Goal: Information Seeking & Learning: Learn about a topic

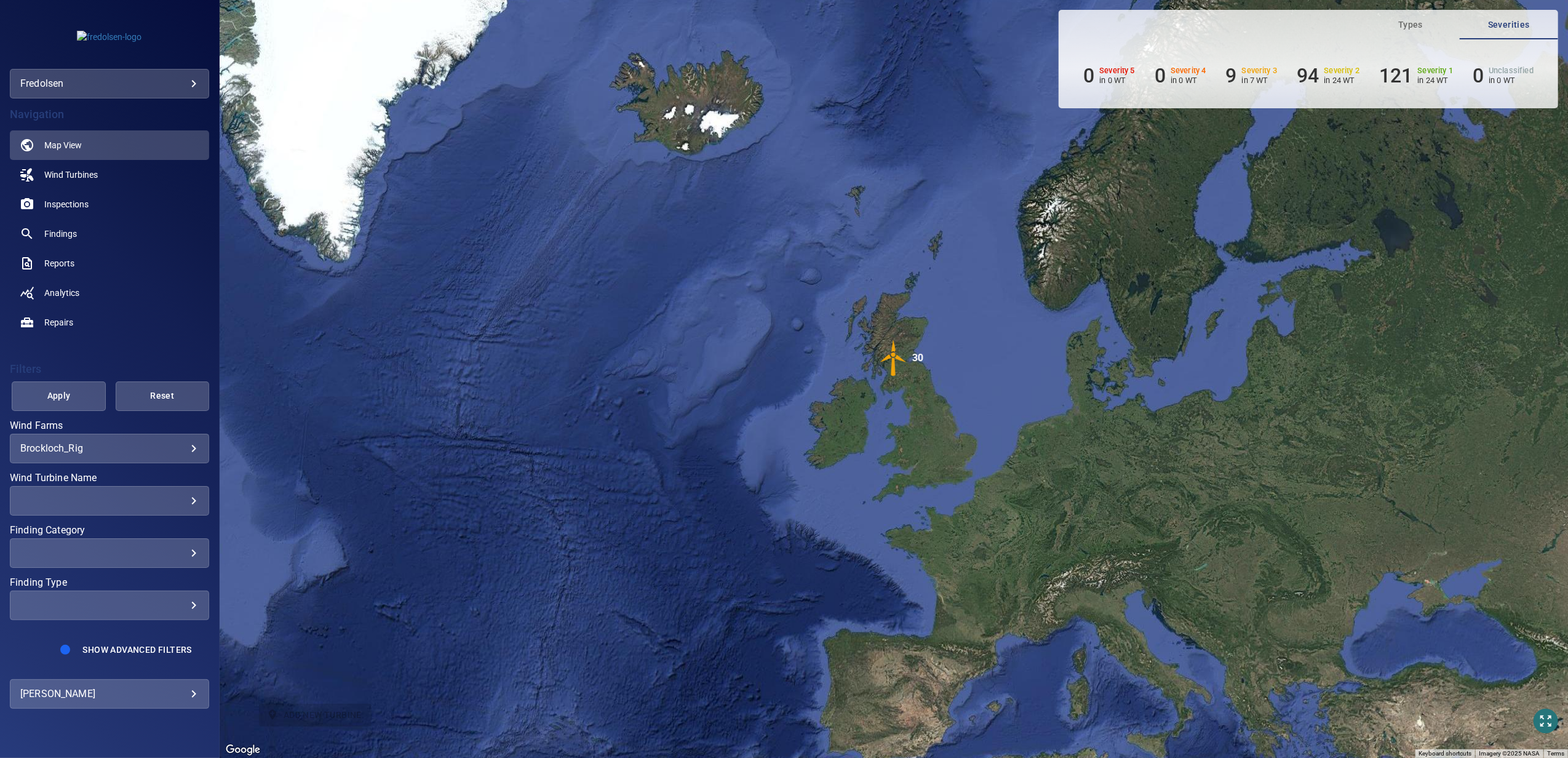
click at [82, 454] on body "**********" at bounding box center [784, 379] width 1568 height 758
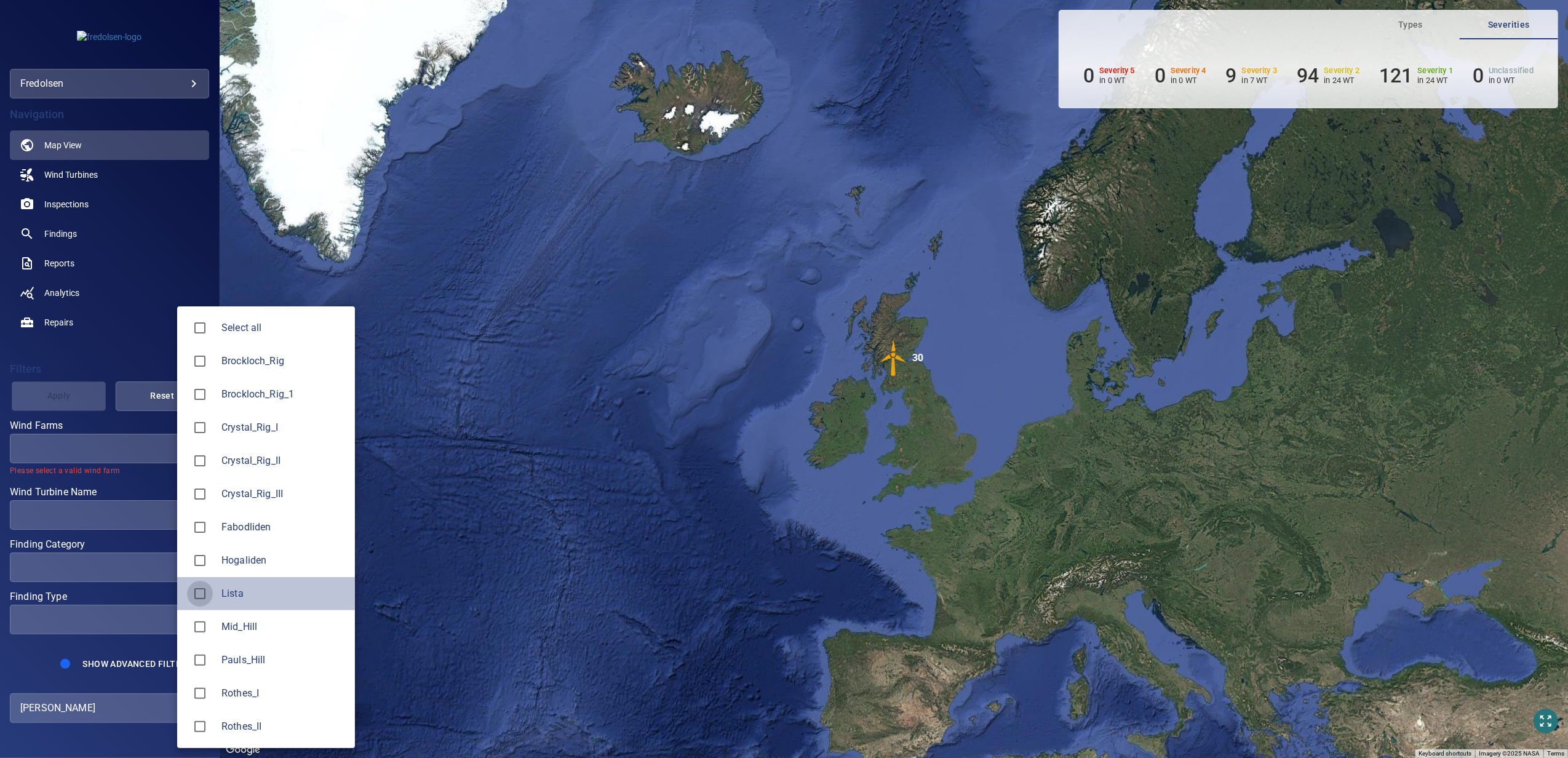
type input "*****"
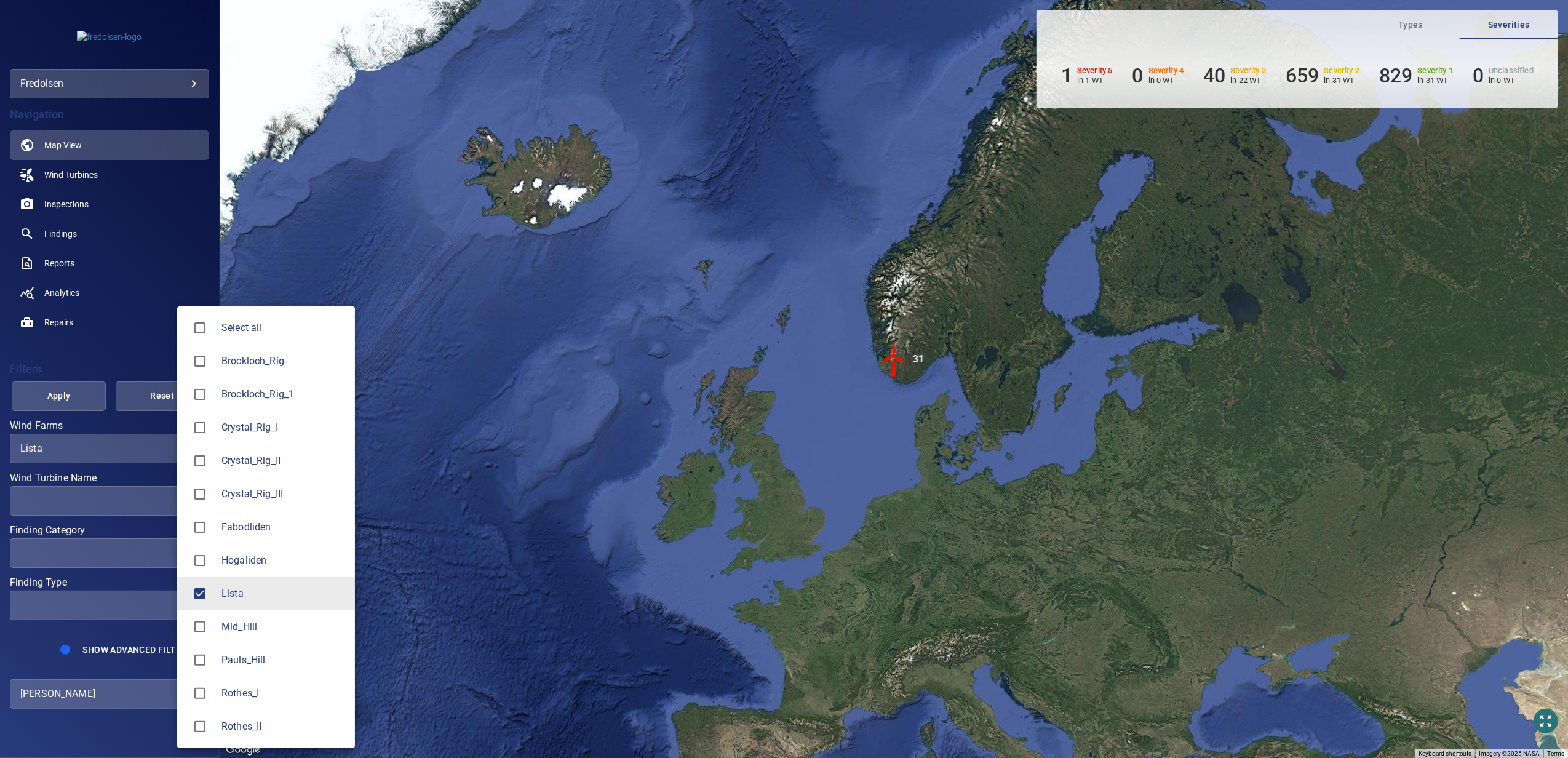
click at [62, 240] on div at bounding box center [784, 379] width 1568 height 758
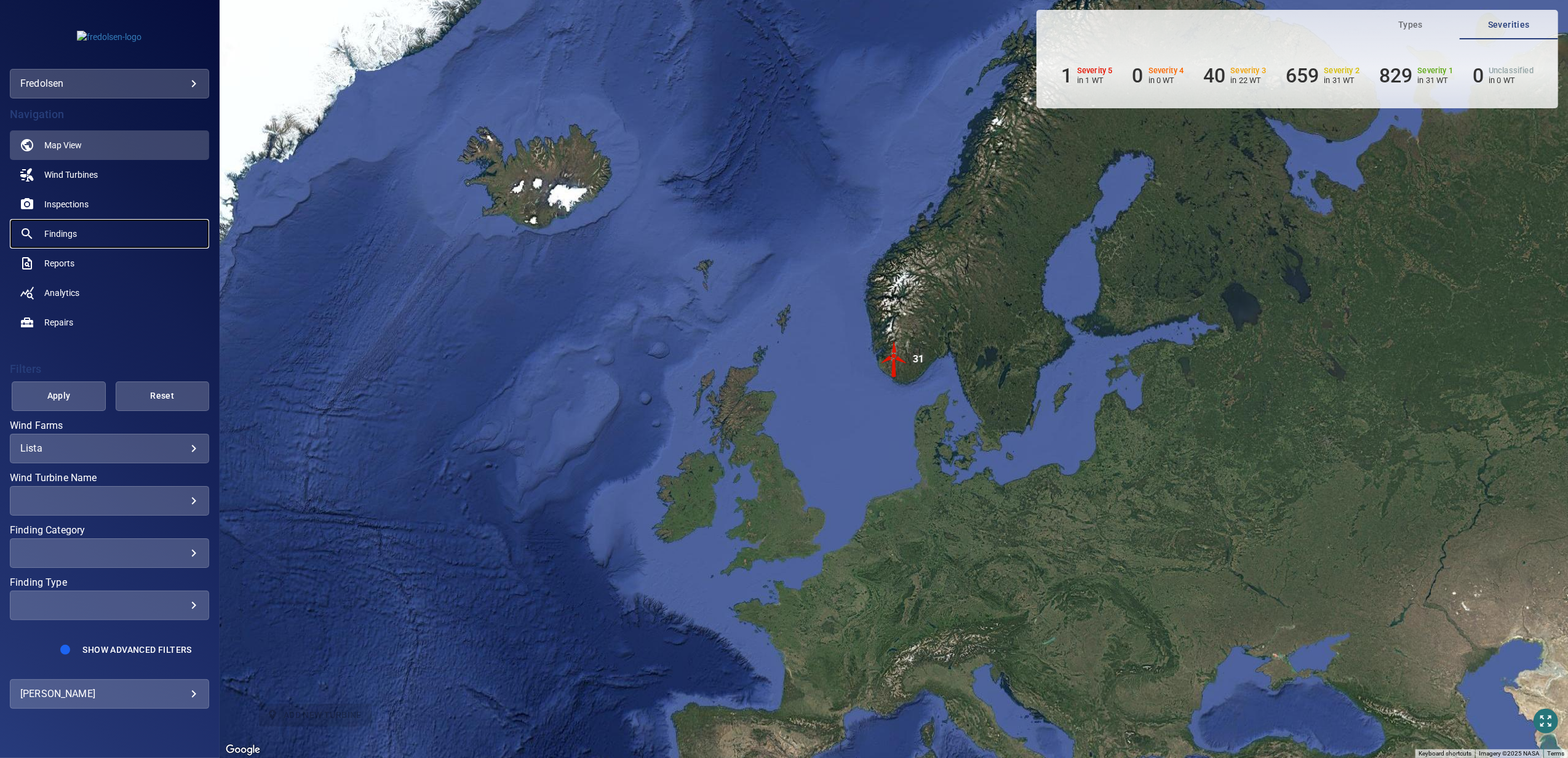
click at [62, 229] on span "Findings" at bounding box center [60, 233] width 32 height 12
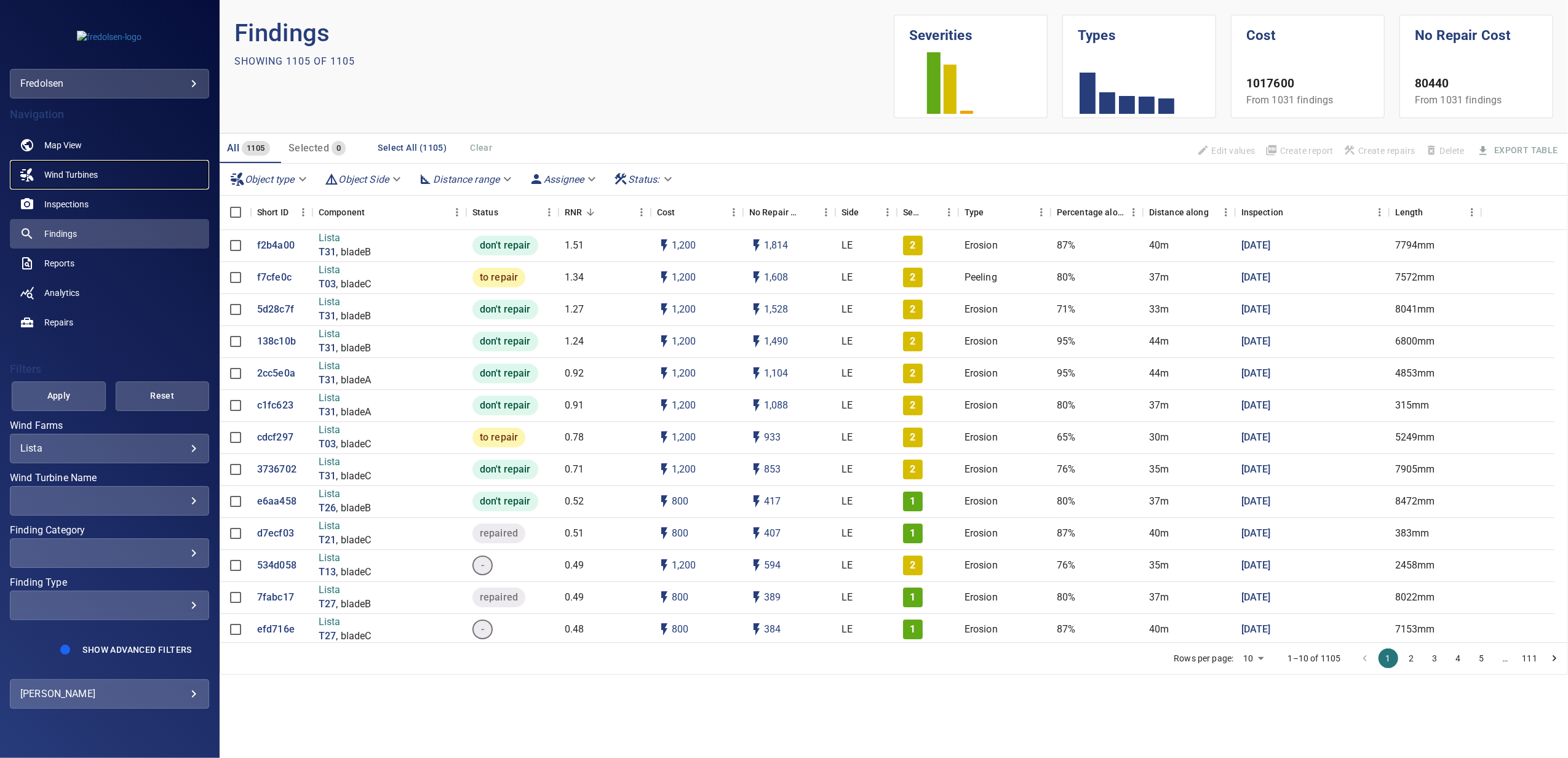
click at [67, 176] on span "Wind Turbines" at bounding box center [71, 174] width 54 height 12
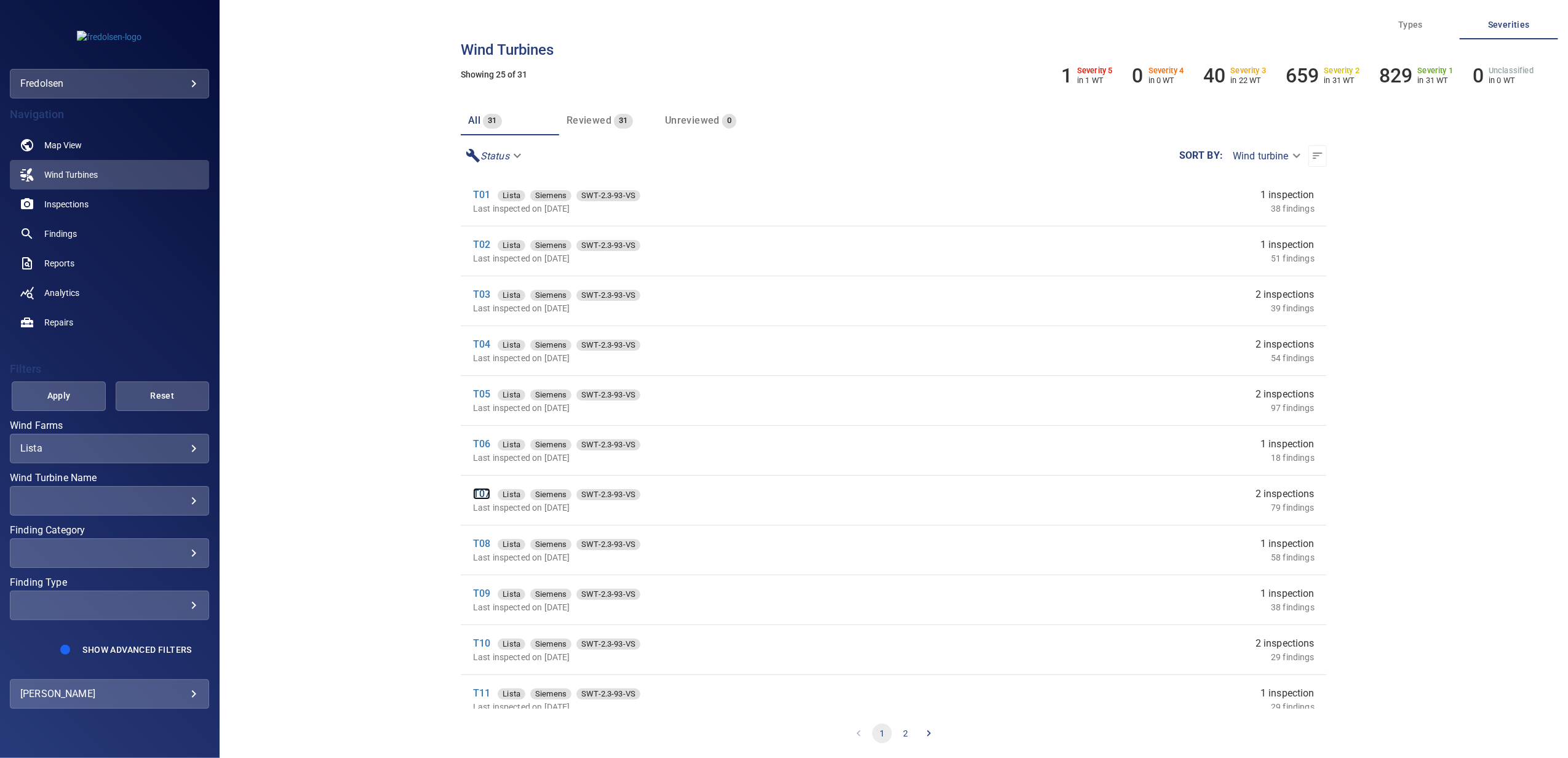
click at [479, 495] on link "T07" at bounding box center [482, 494] width 17 height 11
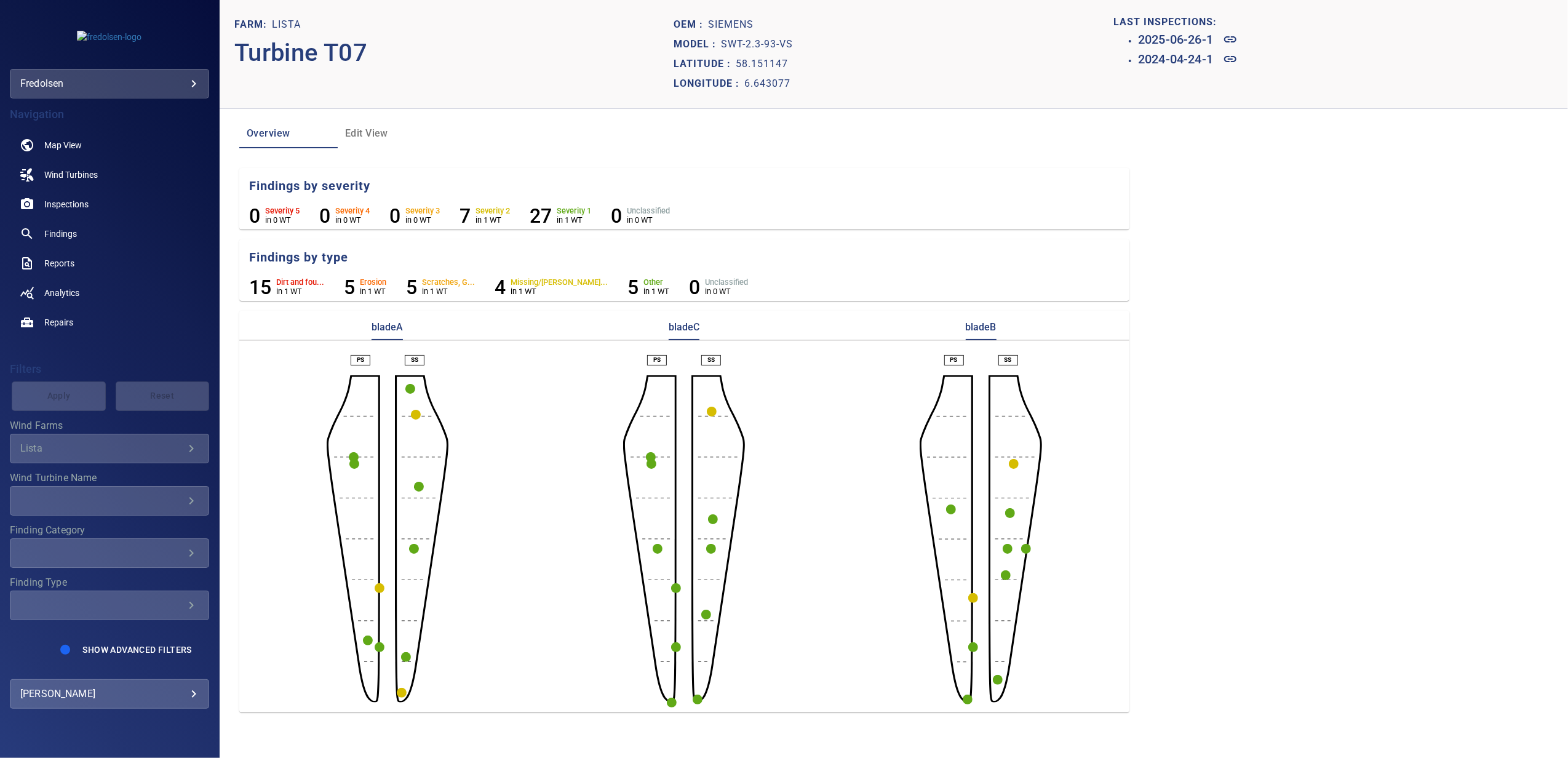
click at [377, 590] on circle "button" at bounding box center [379, 588] width 10 height 10
click at [373, 623] on div at bounding box center [784, 379] width 1568 height 758
click at [381, 646] on circle "button" at bounding box center [379, 647] width 10 height 10
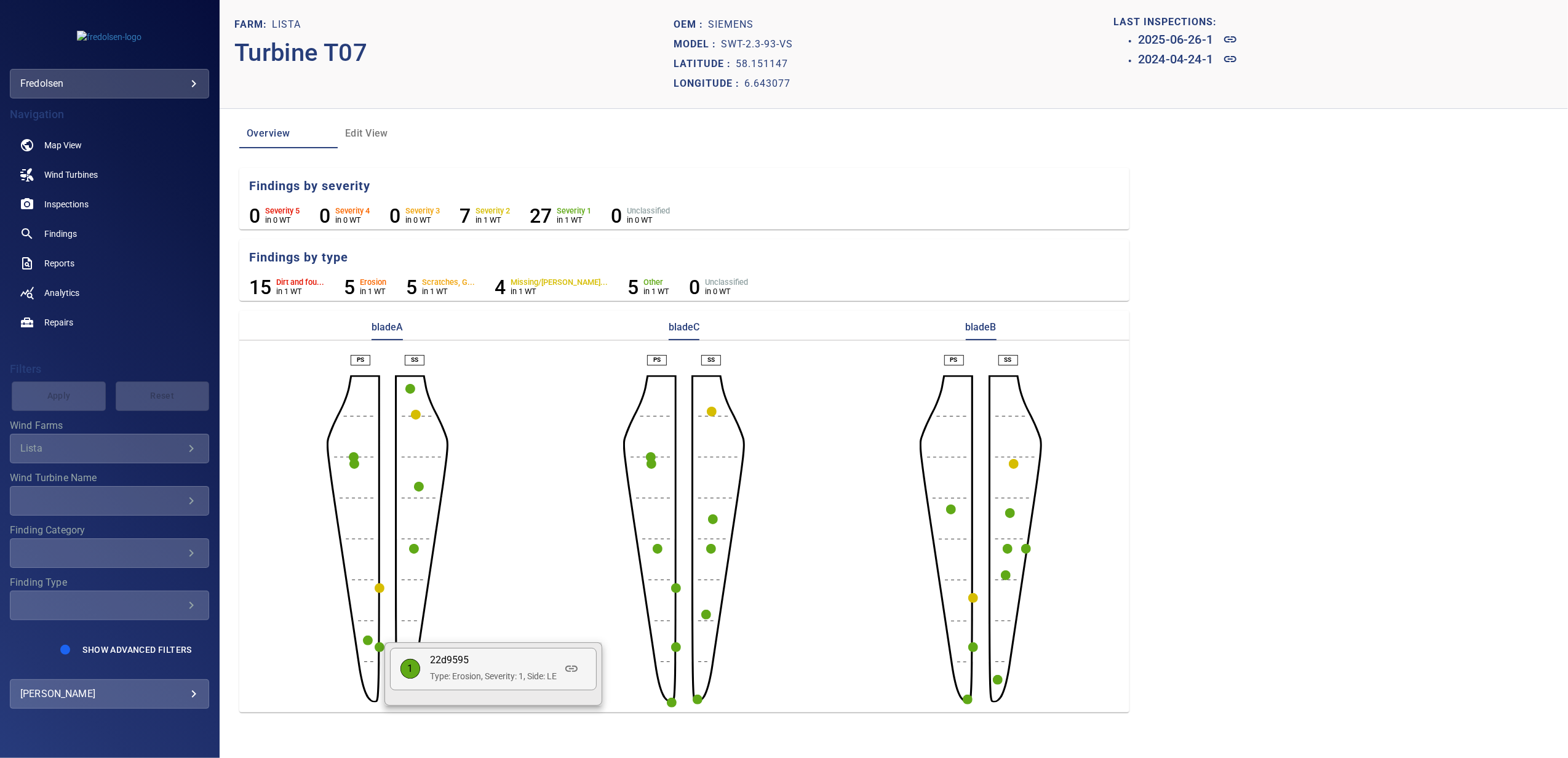
click at [677, 645] on div at bounding box center [784, 379] width 1568 height 758
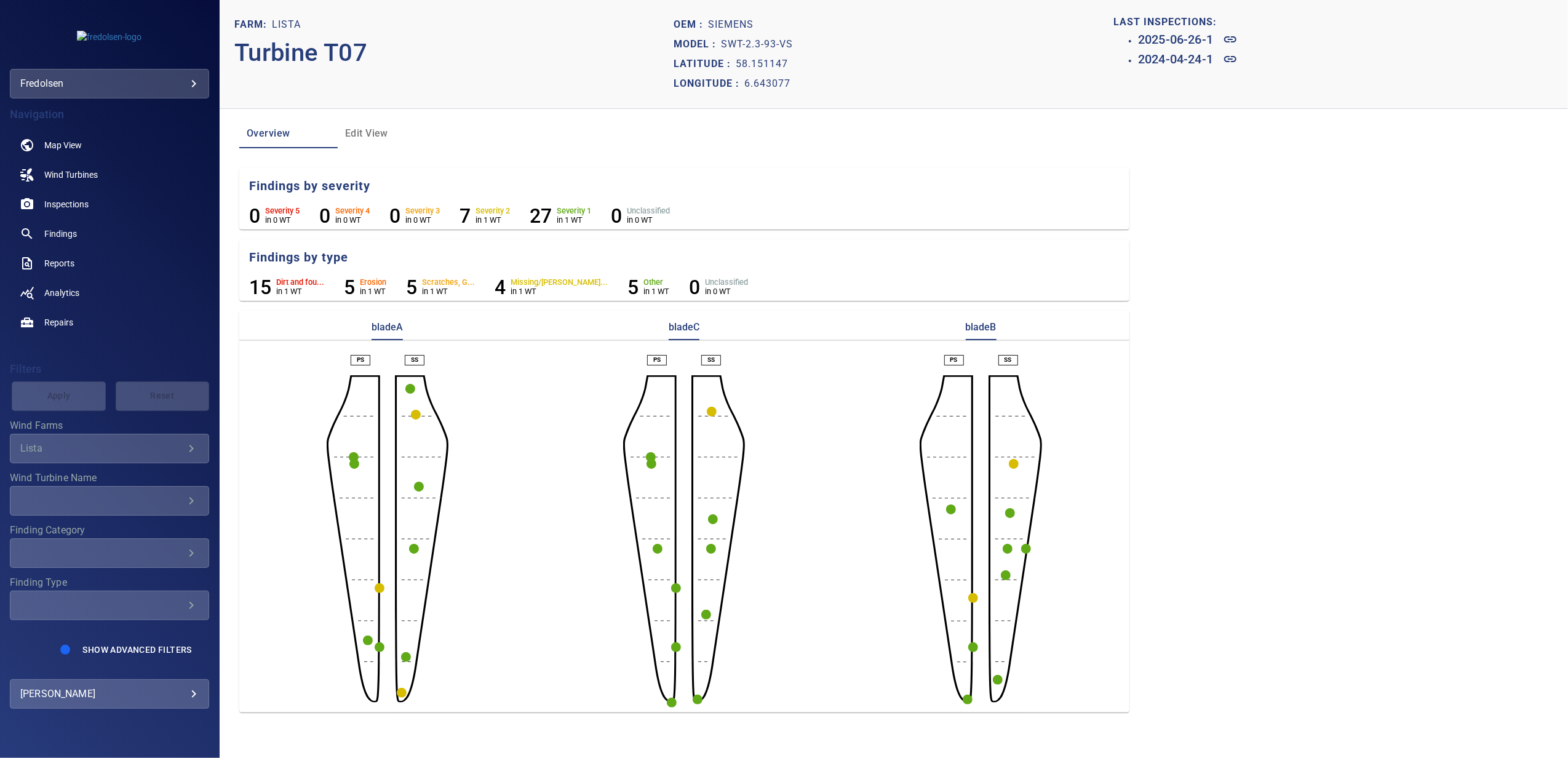
click at [676, 645] on circle "button" at bounding box center [676, 647] width 10 height 10
click at [678, 592] on div at bounding box center [784, 379] width 1568 height 758
click at [676, 587] on circle "button" at bounding box center [676, 588] width 10 height 10
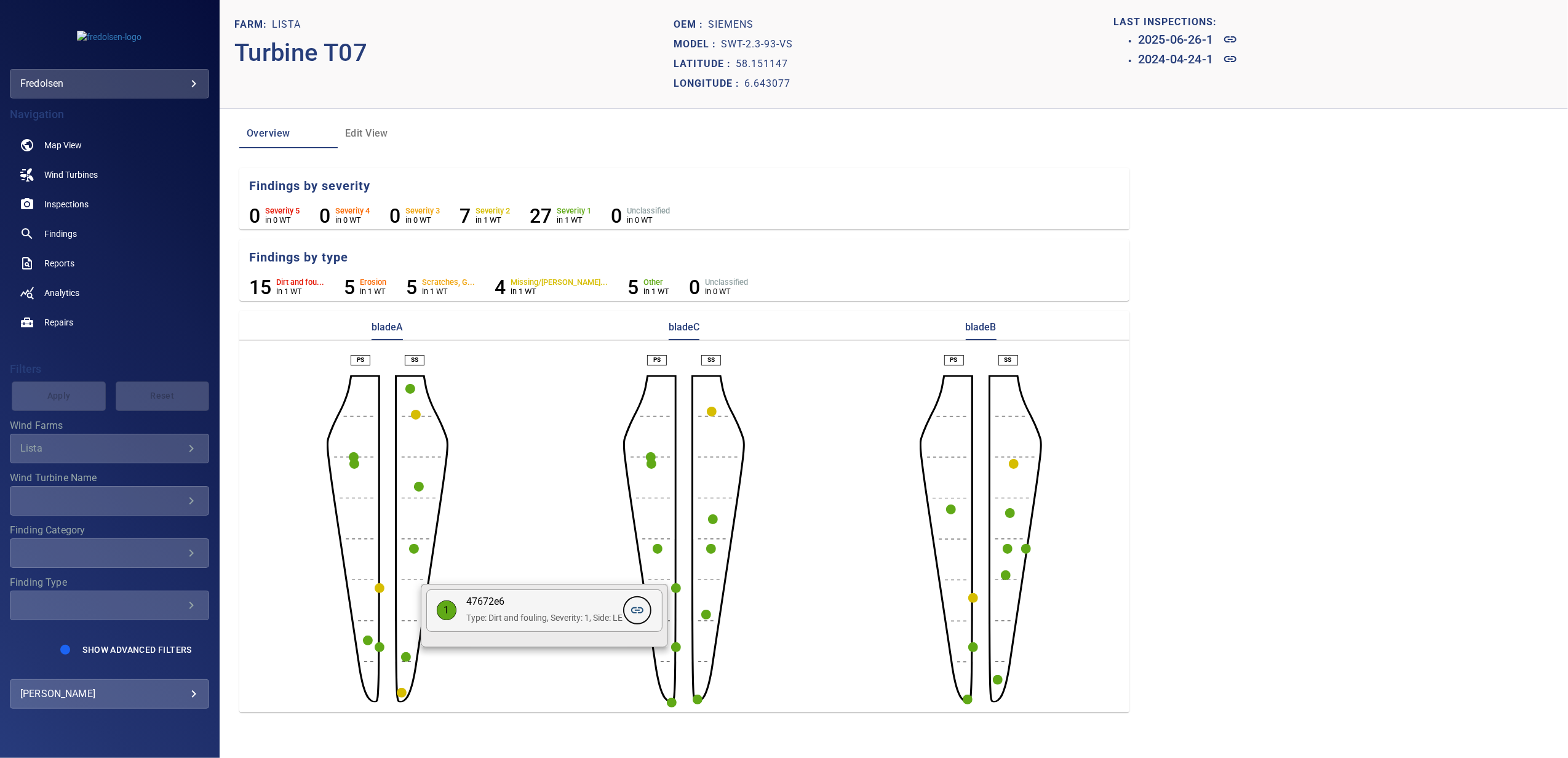
click at [634, 611] on icon at bounding box center [637, 611] width 12 height 6
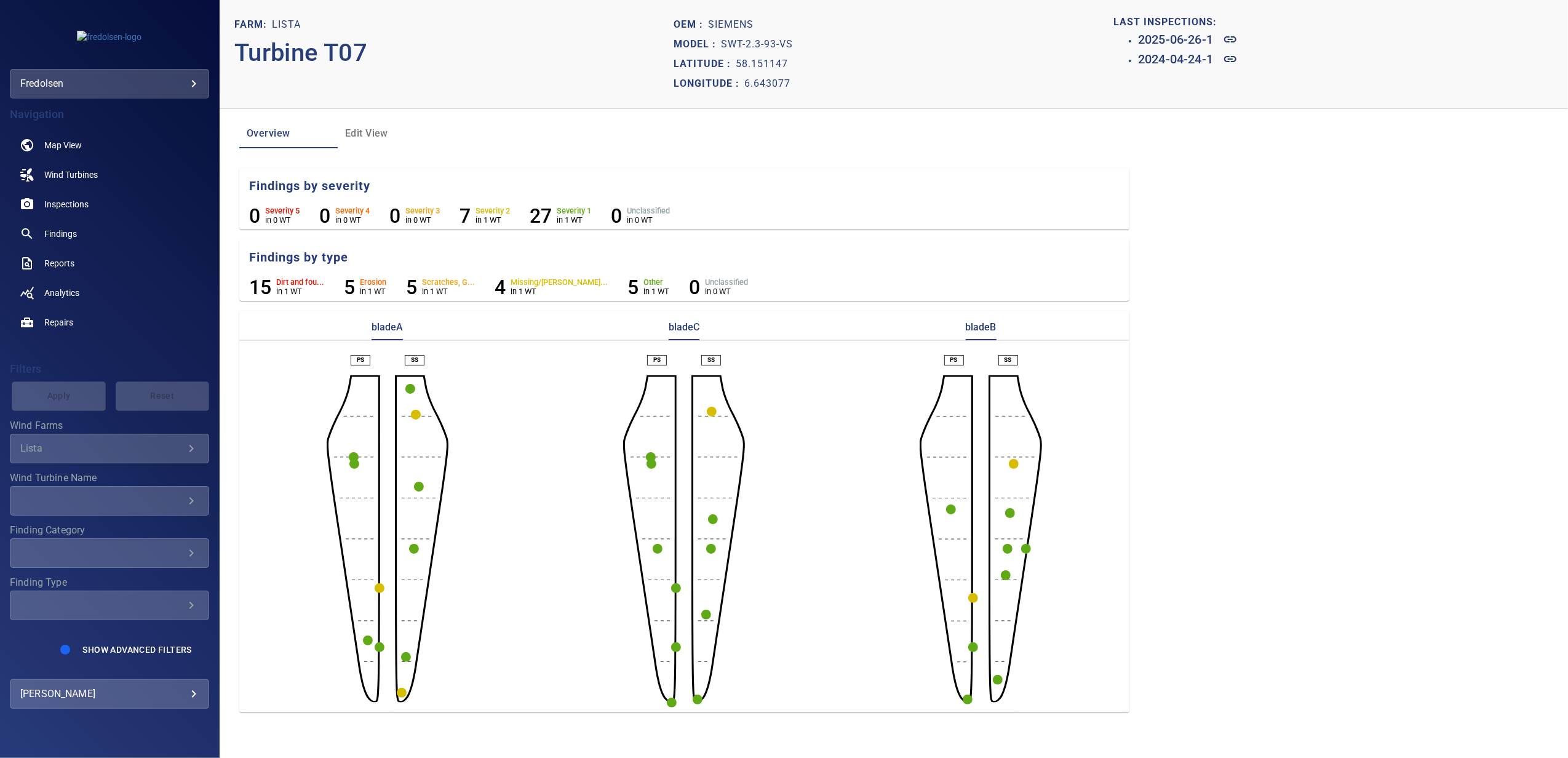
click at [976, 598] on circle "button" at bounding box center [973, 598] width 10 height 10
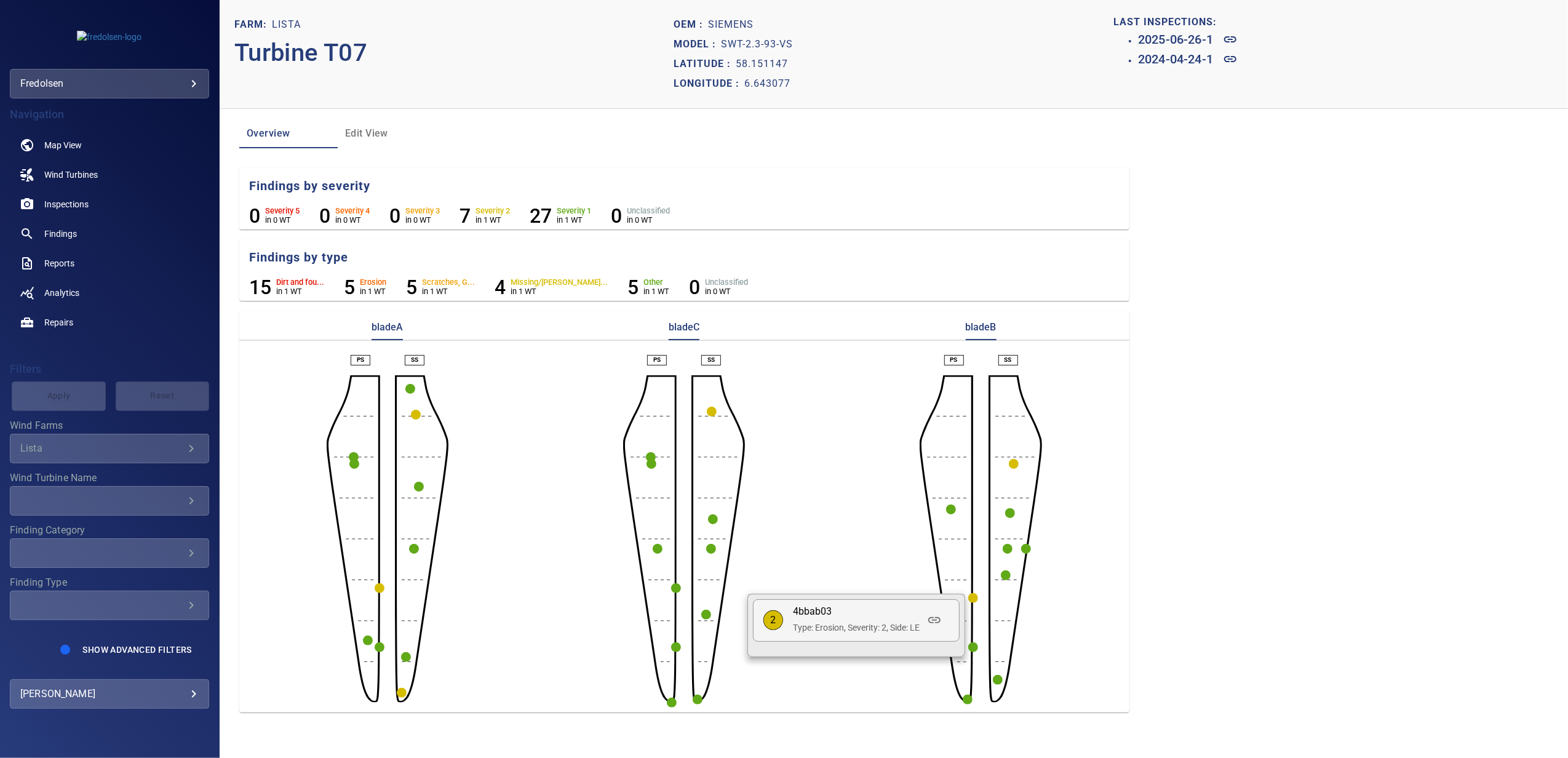
click at [907, 581] on div at bounding box center [784, 379] width 1568 height 758
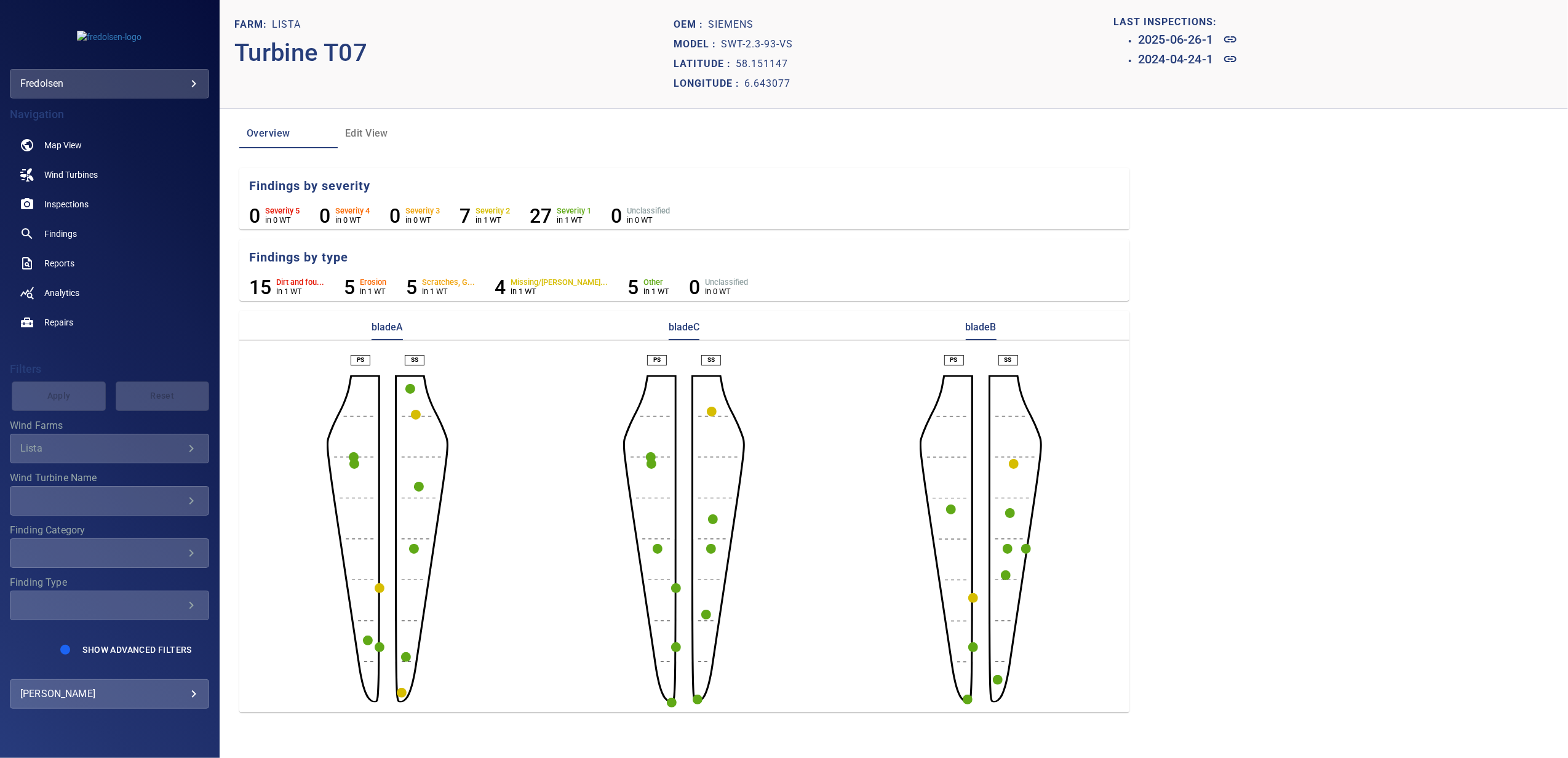
click at [971, 650] on circle "button" at bounding box center [973, 647] width 10 height 10
click at [940, 675] on icon at bounding box center [934, 668] width 14 height 14
click at [368, 640] on circle "button" at bounding box center [368, 640] width 10 height 10
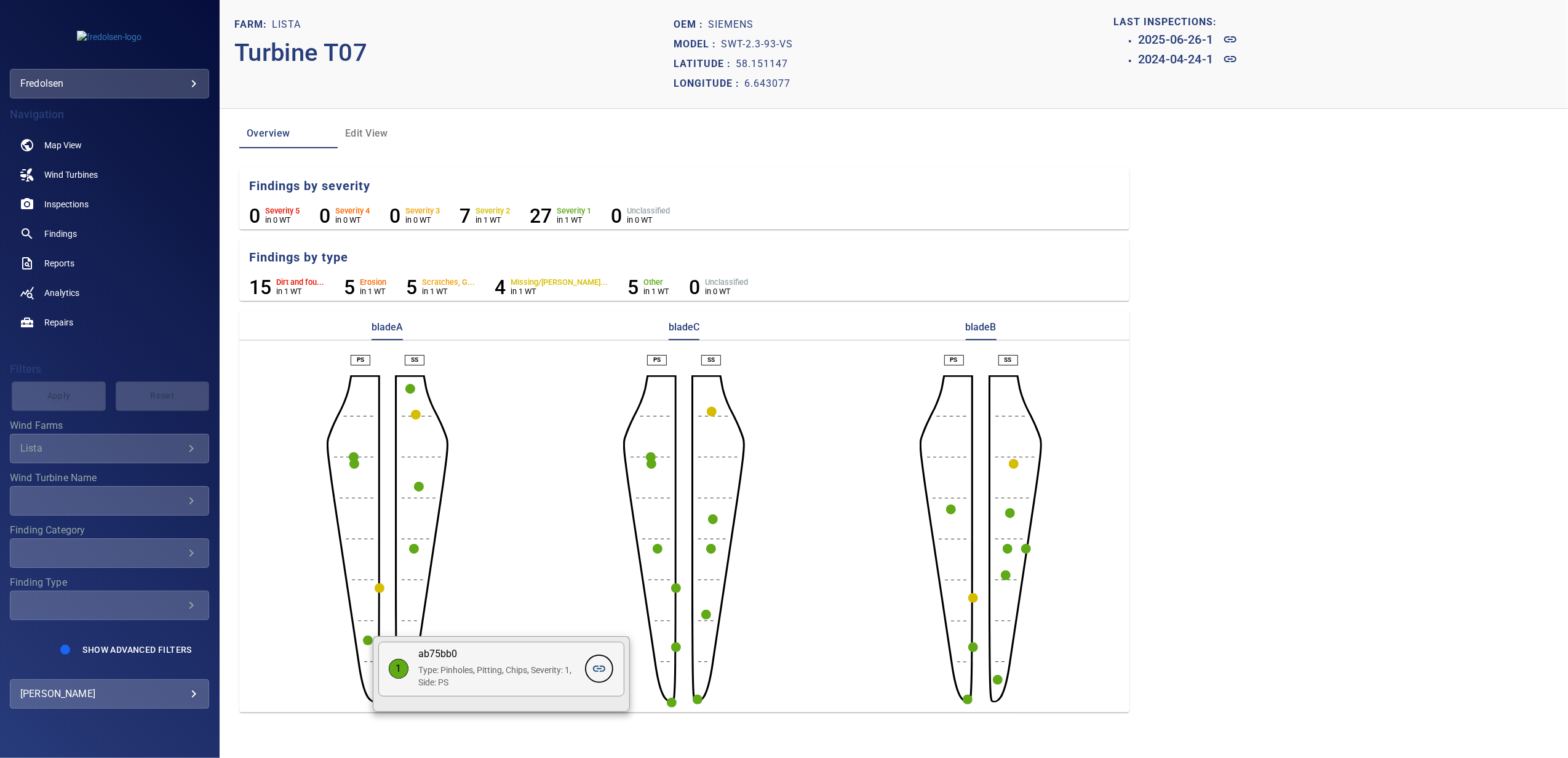
click at [606, 670] on icon at bounding box center [598, 668] width 14 height 14
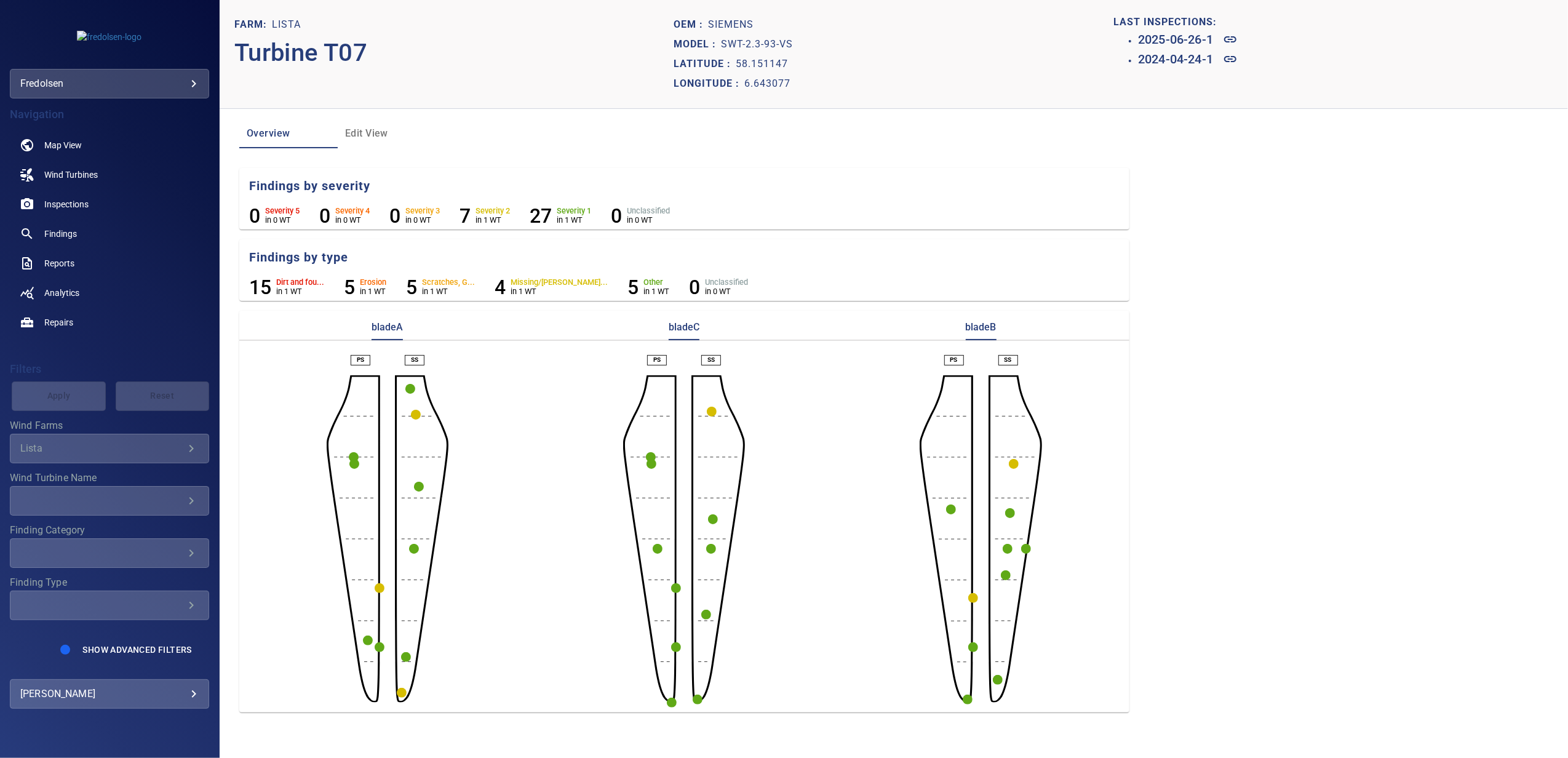
click at [977, 599] on circle "button" at bounding box center [973, 598] width 10 height 10
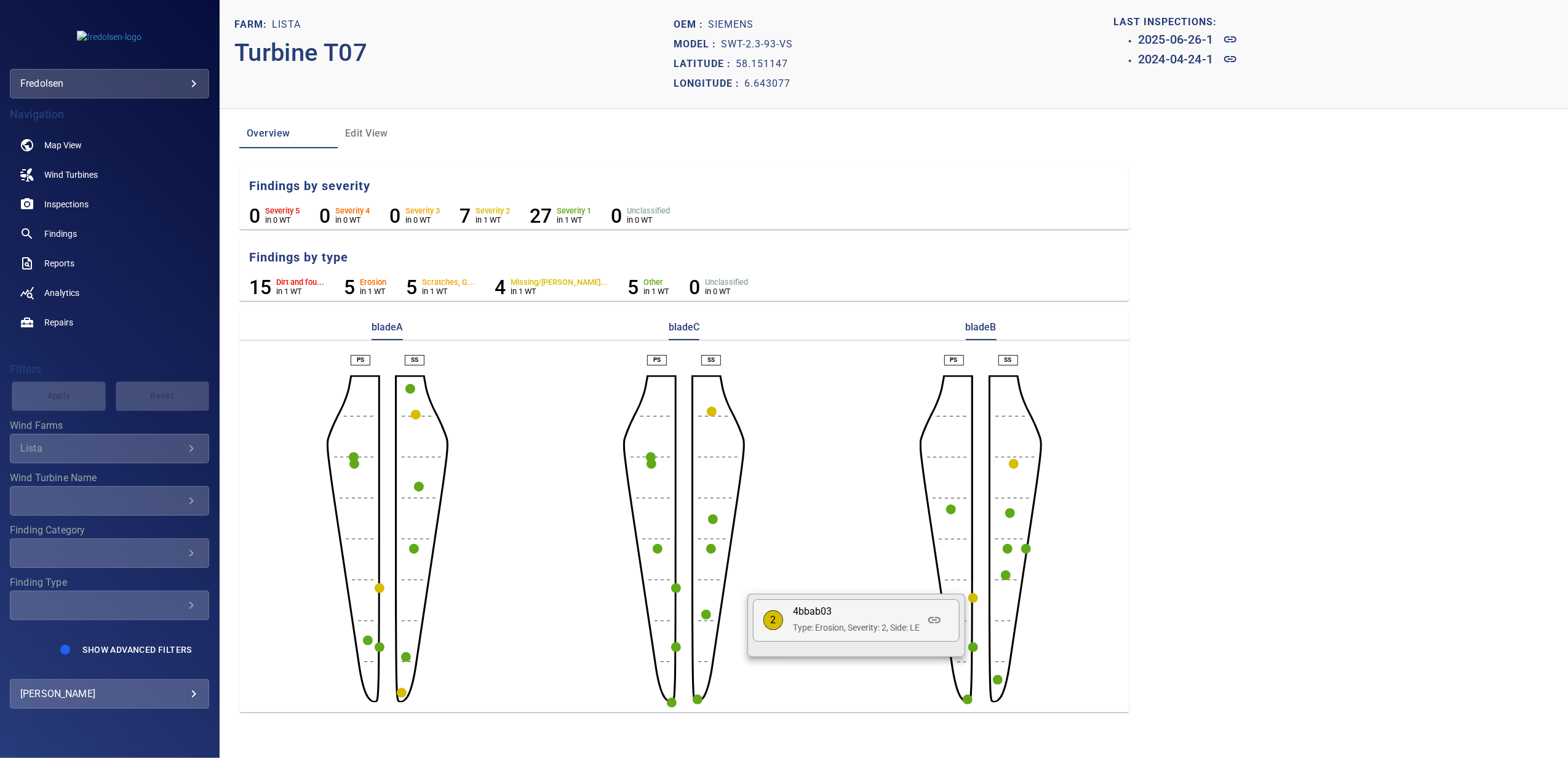
click at [867, 570] on div at bounding box center [784, 379] width 1568 height 758
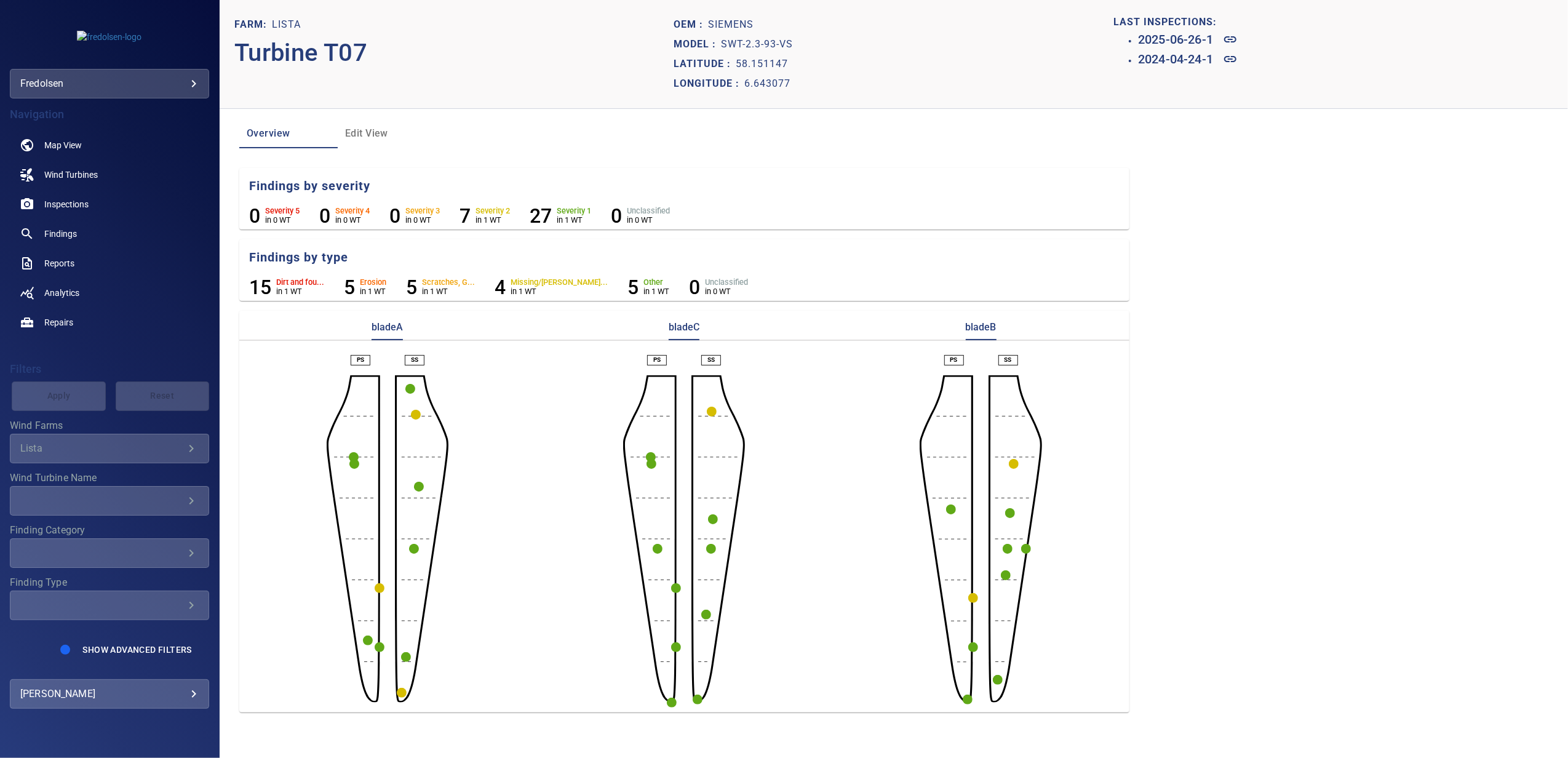
click at [998, 680] on circle "button" at bounding box center [998, 680] width 10 height 10
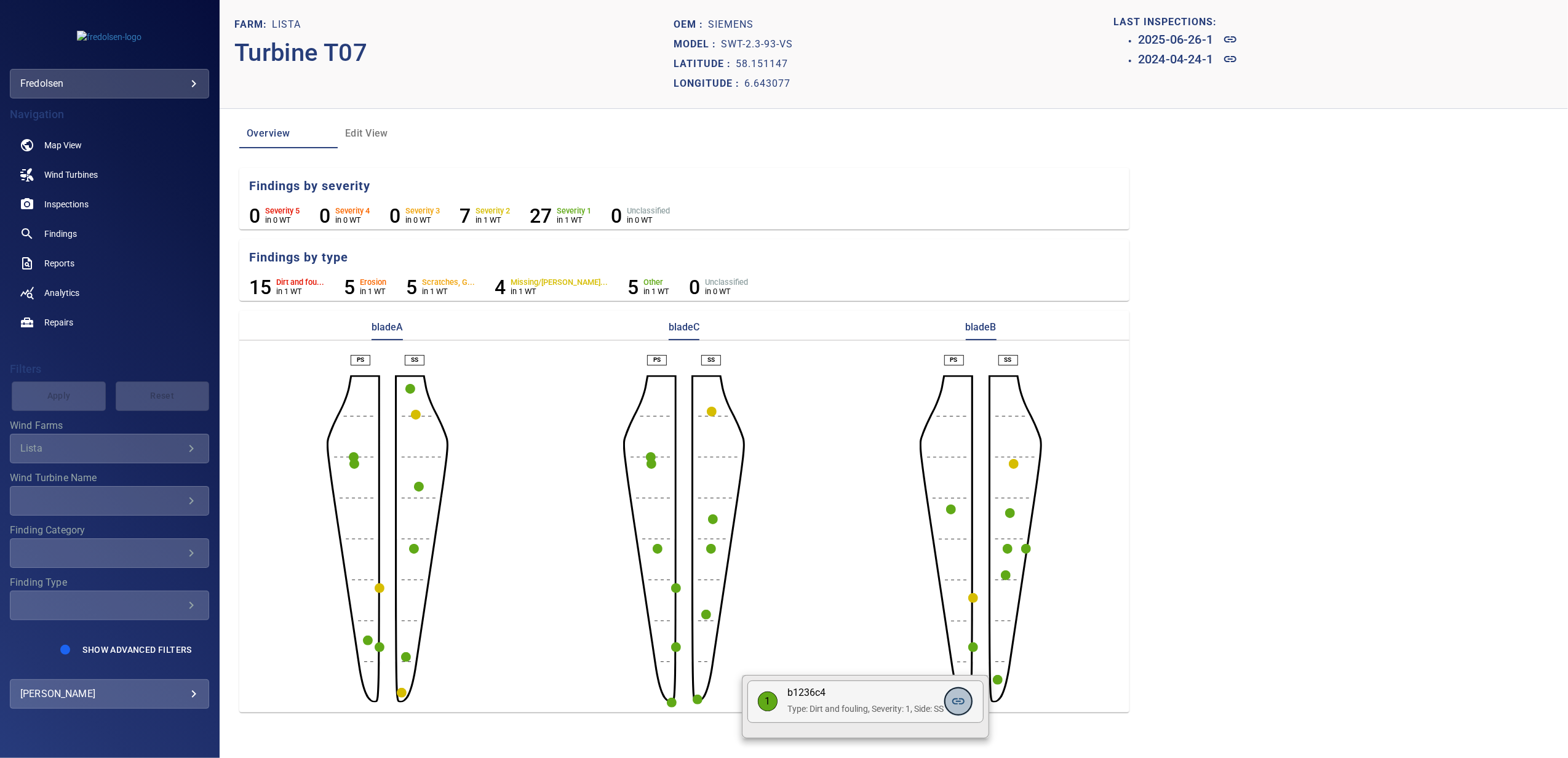
click at [961, 701] on icon at bounding box center [957, 701] width 14 height 14
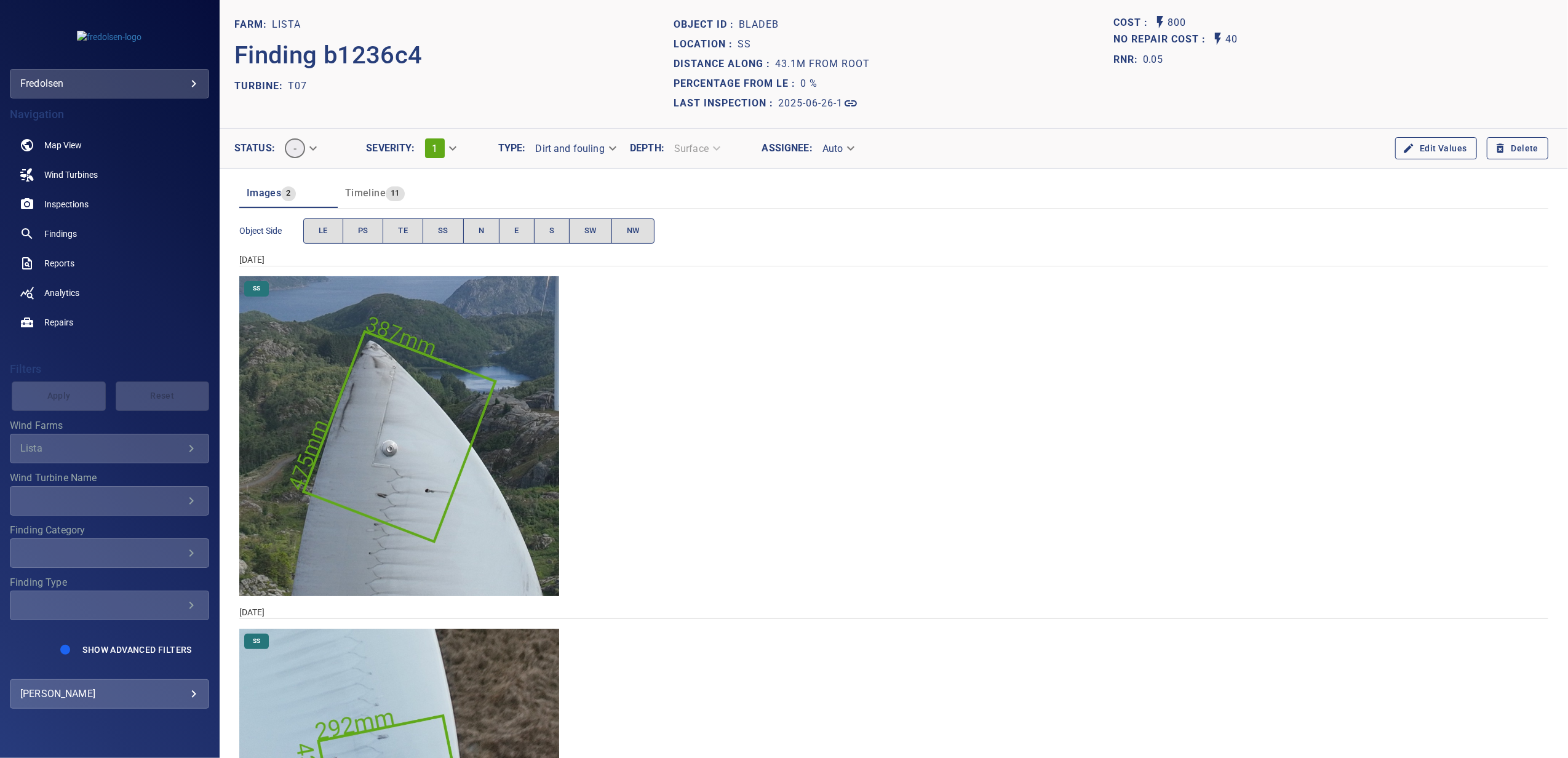
click at [429, 504] on img "Lista/T07/2025-06-26-1/2025-06-27-1/image55wp63.jpg" at bounding box center [398, 436] width 320 height 320
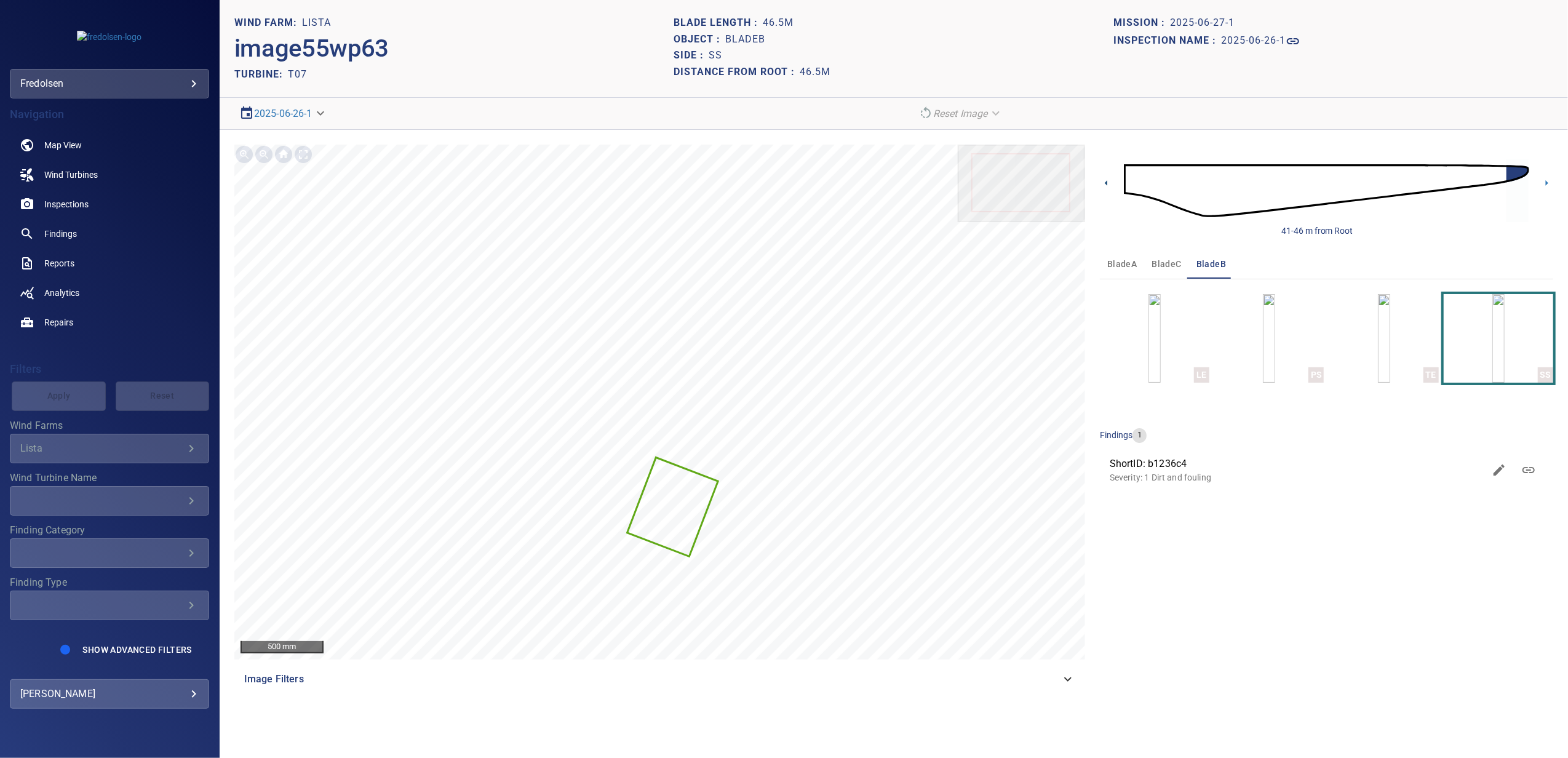
click at [1110, 185] on icon at bounding box center [1106, 184] width 13 height 13
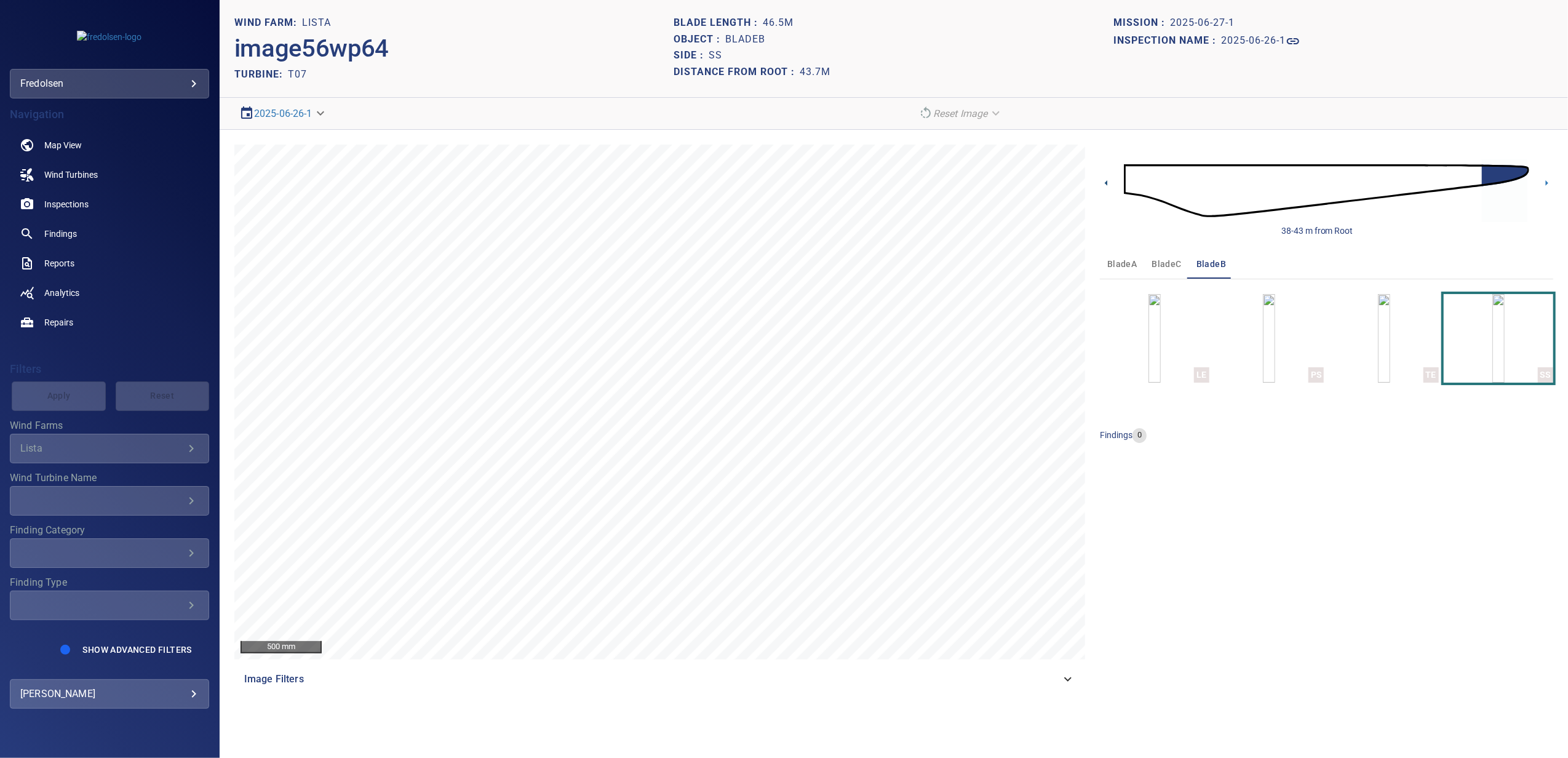
click at [1110, 185] on icon at bounding box center [1106, 184] width 13 height 13
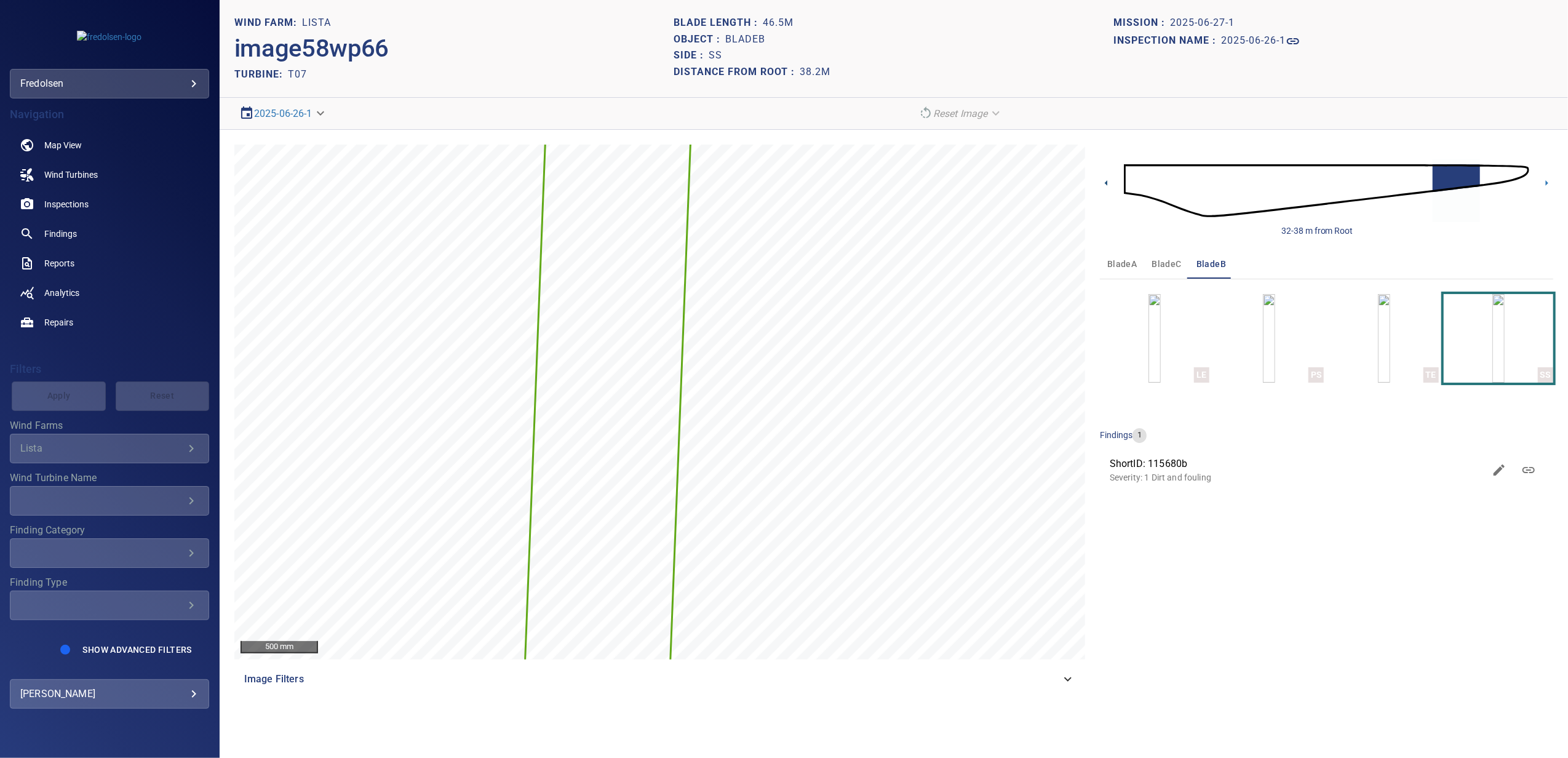
click at [1110, 185] on icon at bounding box center [1106, 184] width 13 height 13
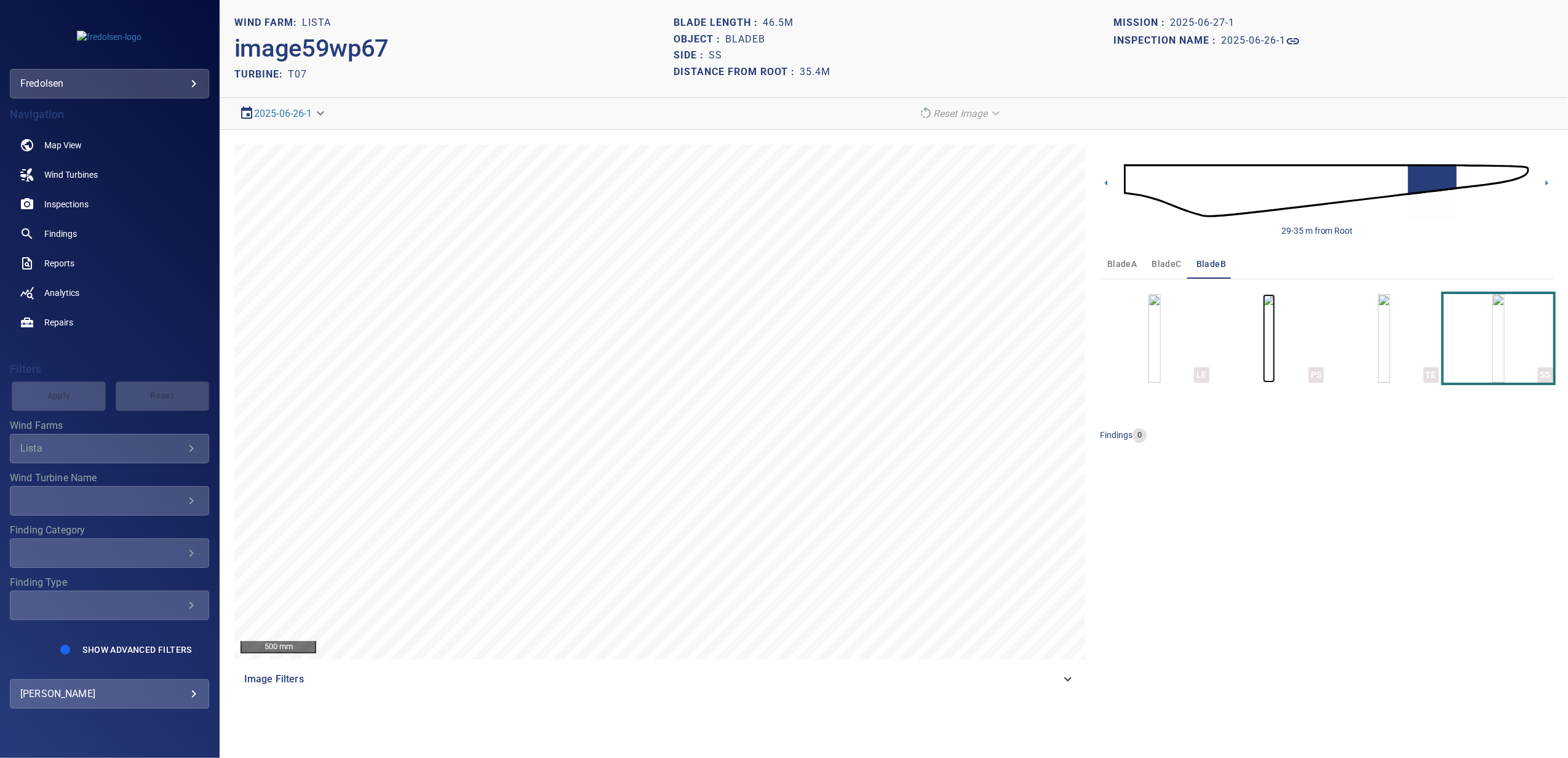
click at [1276, 356] on img "button" at bounding box center [1269, 338] width 12 height 89
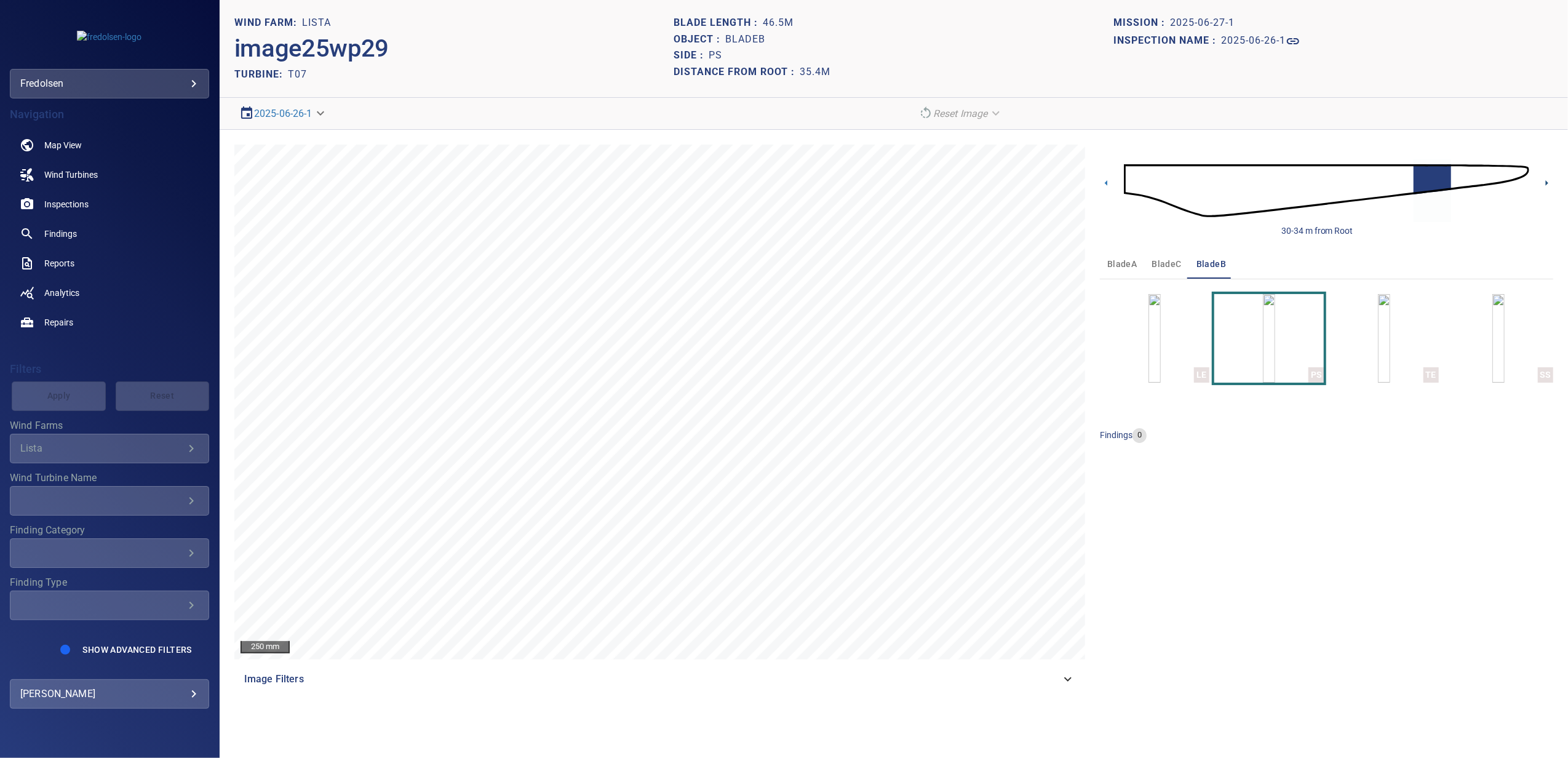
click at [1549, 184] on icon at bounding box center [1547, 184] width 13 height 13
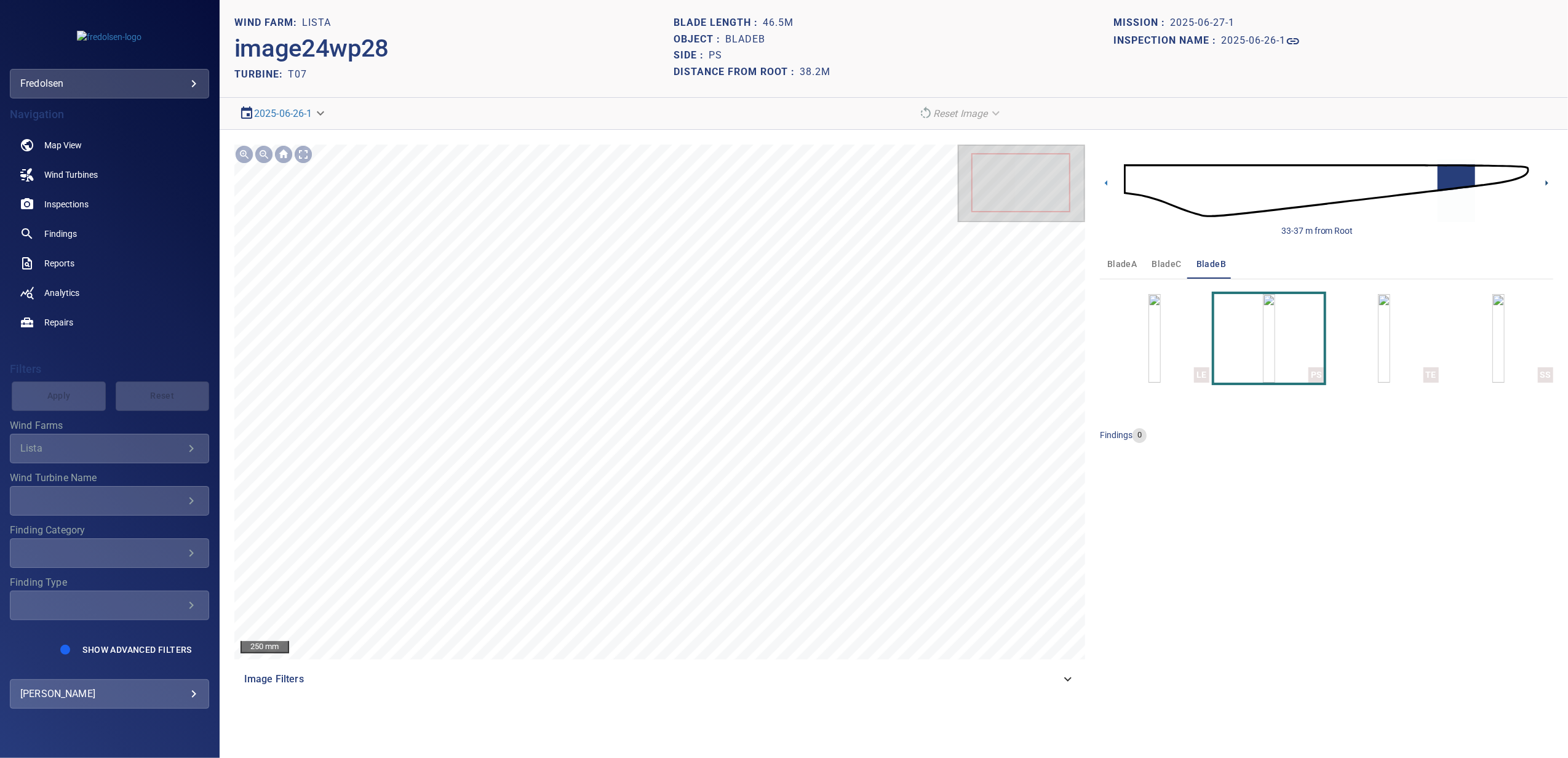
click at [1542, 183] on icon at bounding box center [1547, 184] width 13 height 13
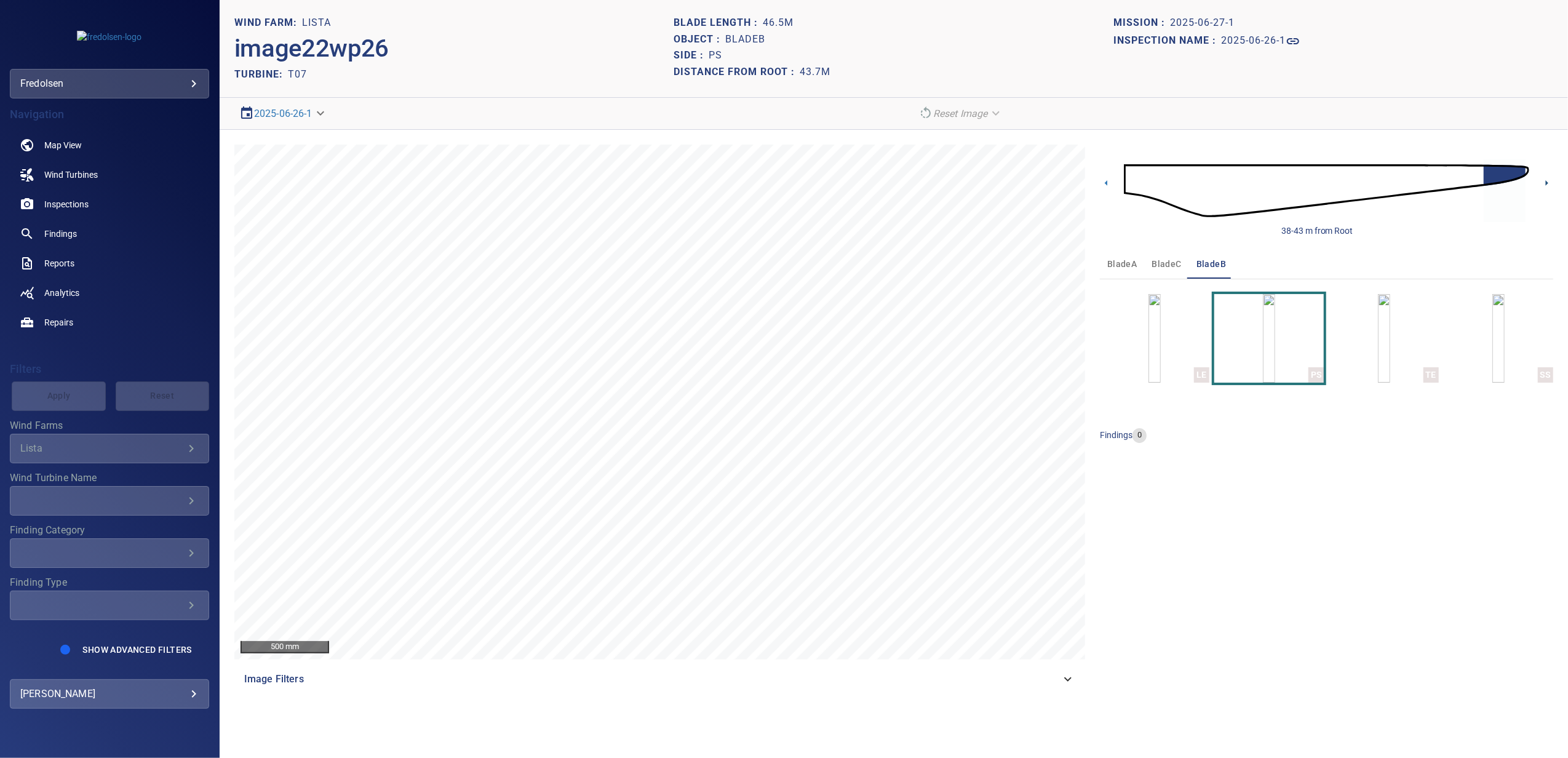
click at [1542, 183] on icon at bounding box center [1547, 184] width 13 height 13
click at [1165, 264] on span "bladeC" at bounding box center [1166, 264] width 30 height 15
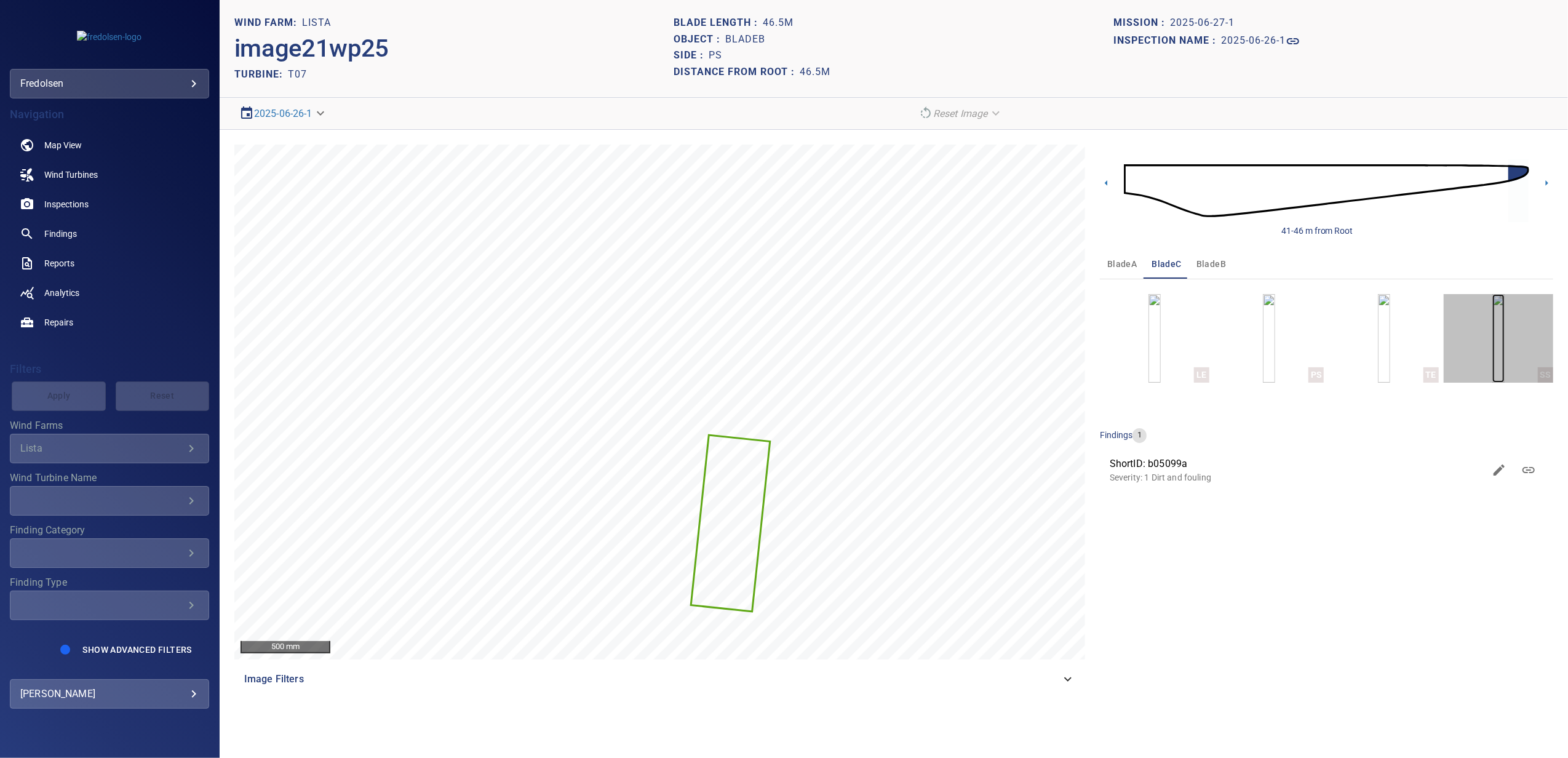
click at [1493, 345] on img "button" at bounding box center [1498, 338] width 12 height 89
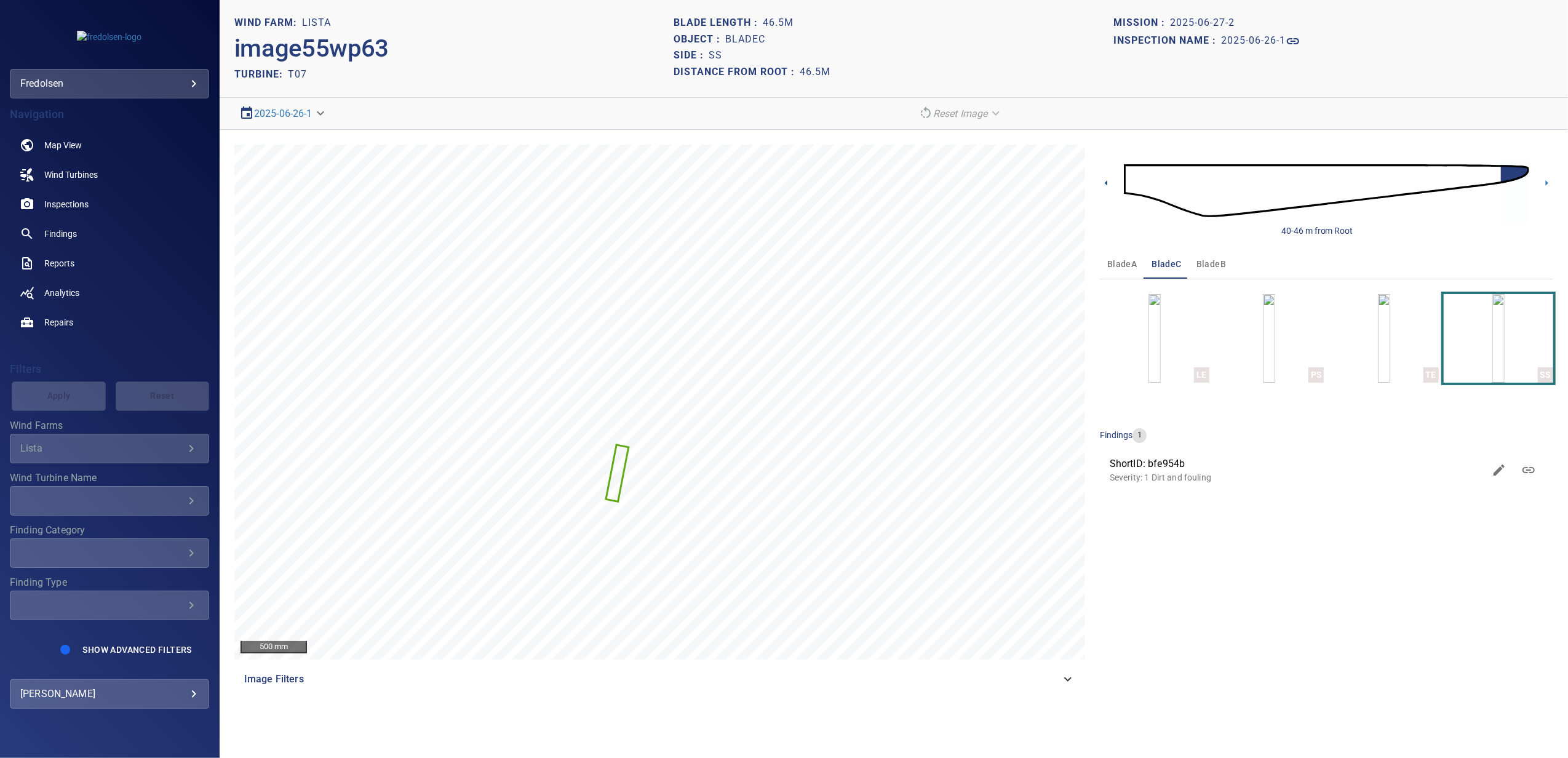
click at [1108, 183] on icon at bounding box center [1106, 184] width 13 height 13
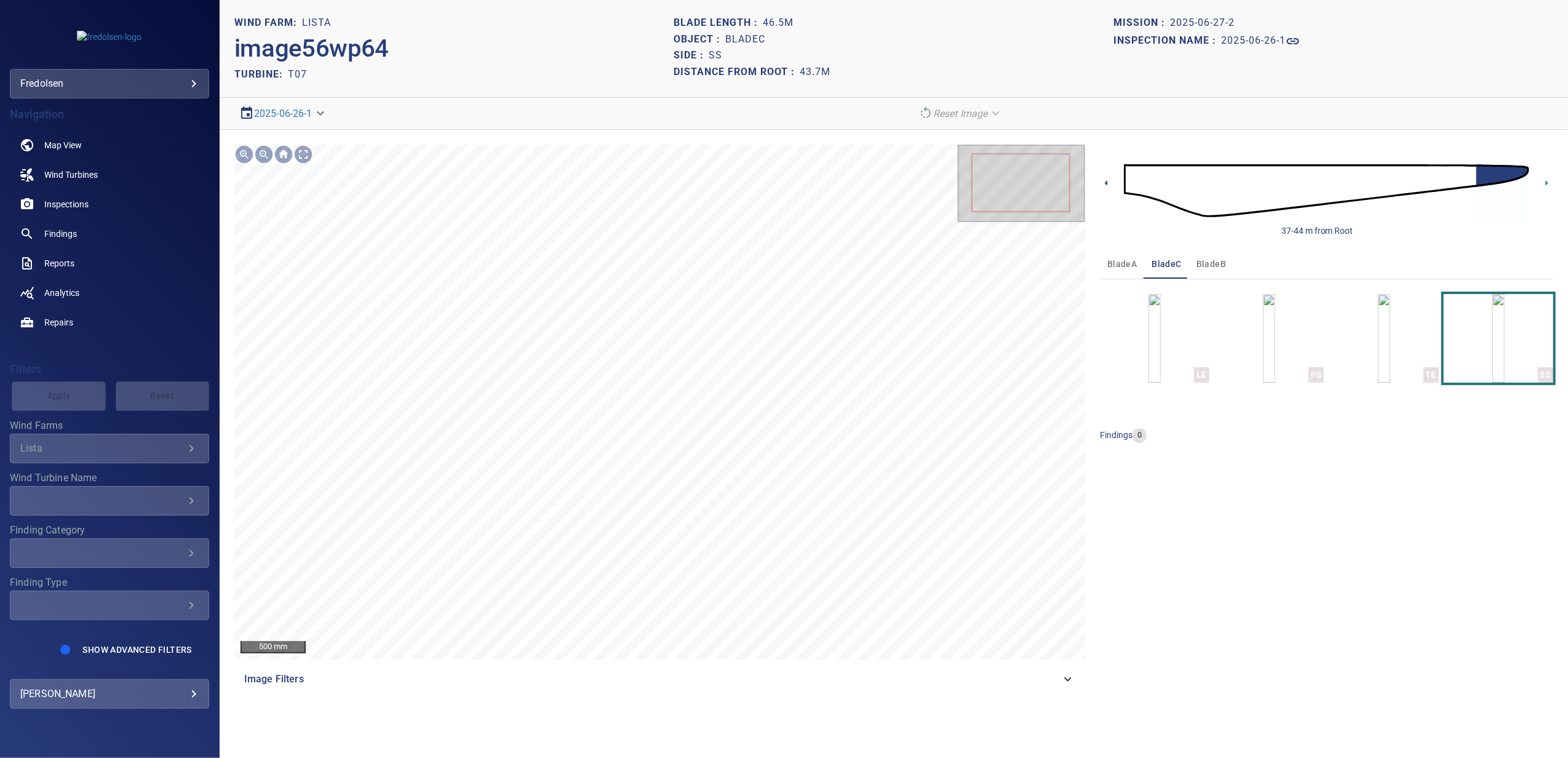
click at [1108, 183] on icon at bounding box center [1106, 184] width 13 height 13
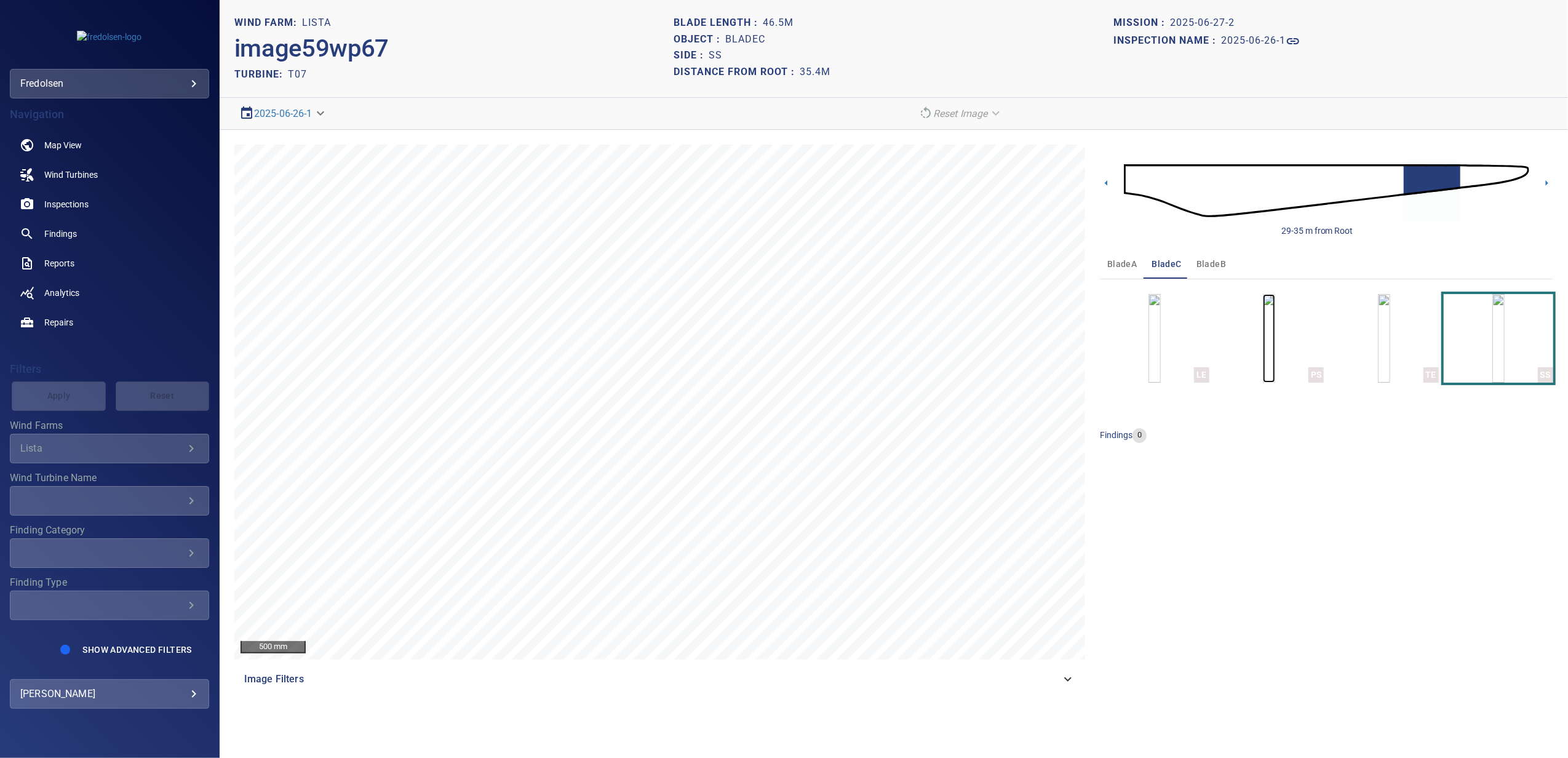
click at [1276, 356] on img "button" at bounding box center [1269, 338] width 12 height 89
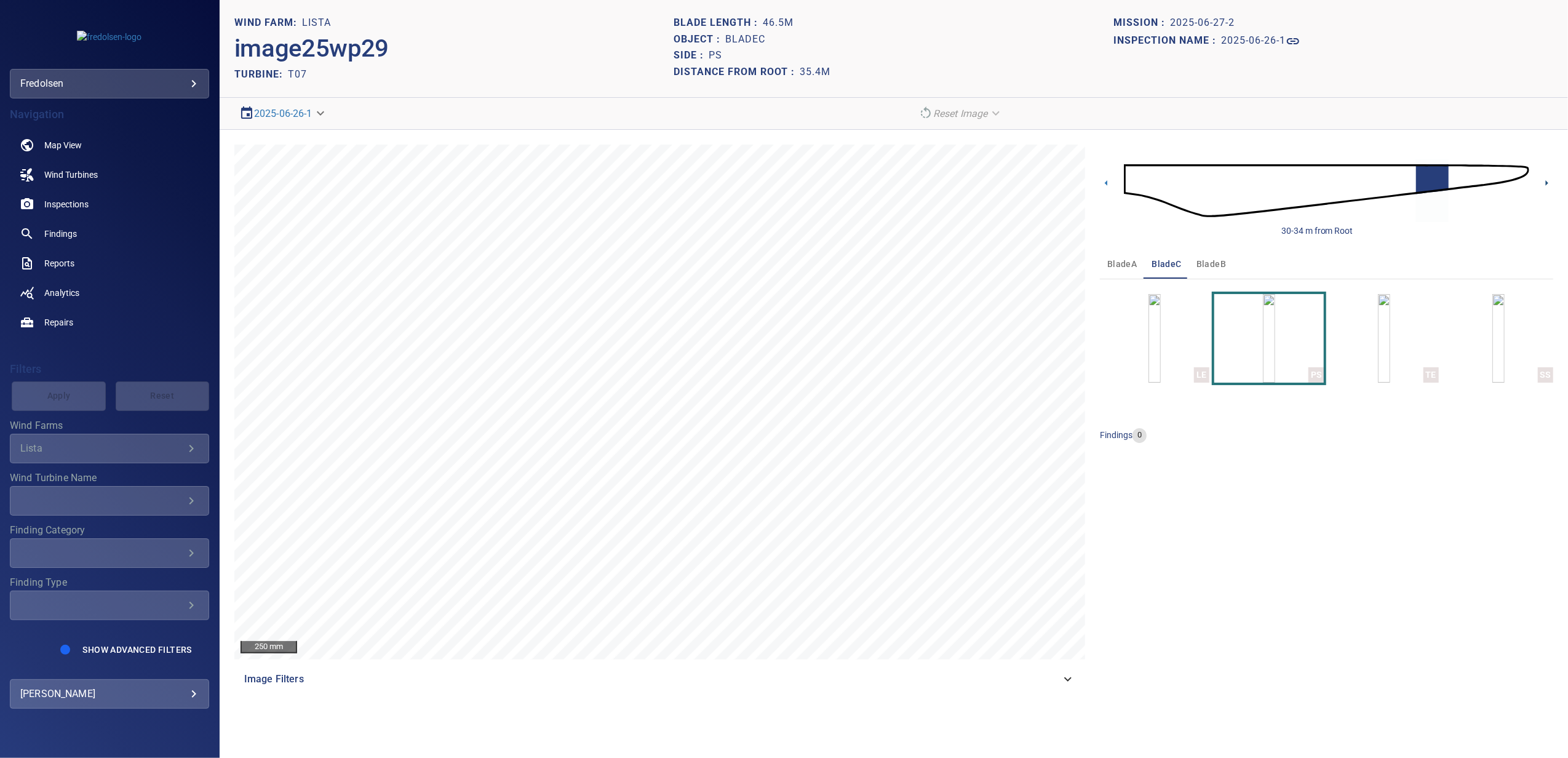
click at [1544, 185] on icon at bounding box center [1547, 184] width 13 height 13
click at [1544, 184] on icon at bounding box center [1547, 184] width 13 height 13
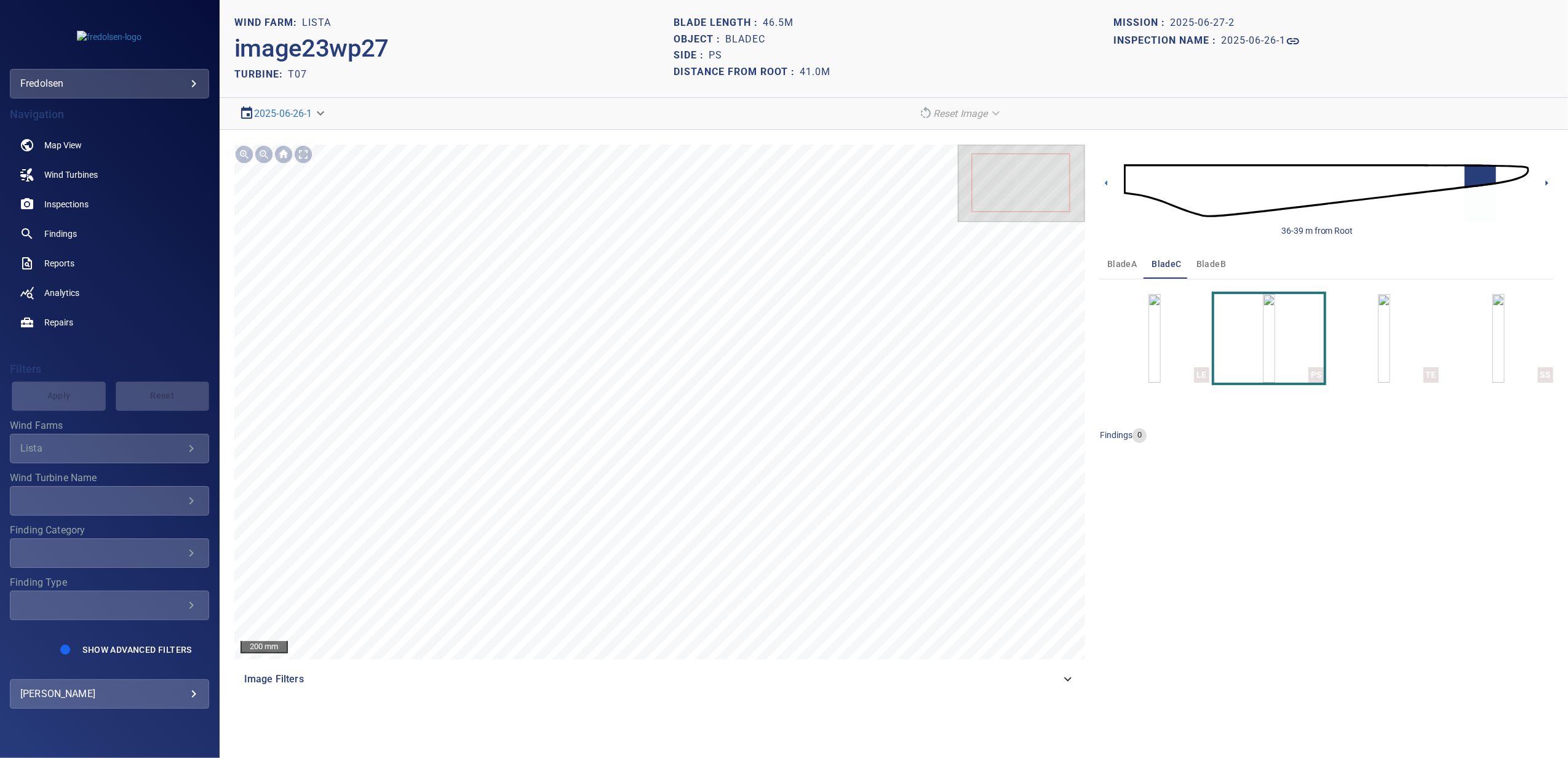
click at [1544, 184] on icon at bounding box center [1547, 184] width 13 height 13
click at [1544, 183] on icon at bounding box center [1547, 184] width 13 height 13
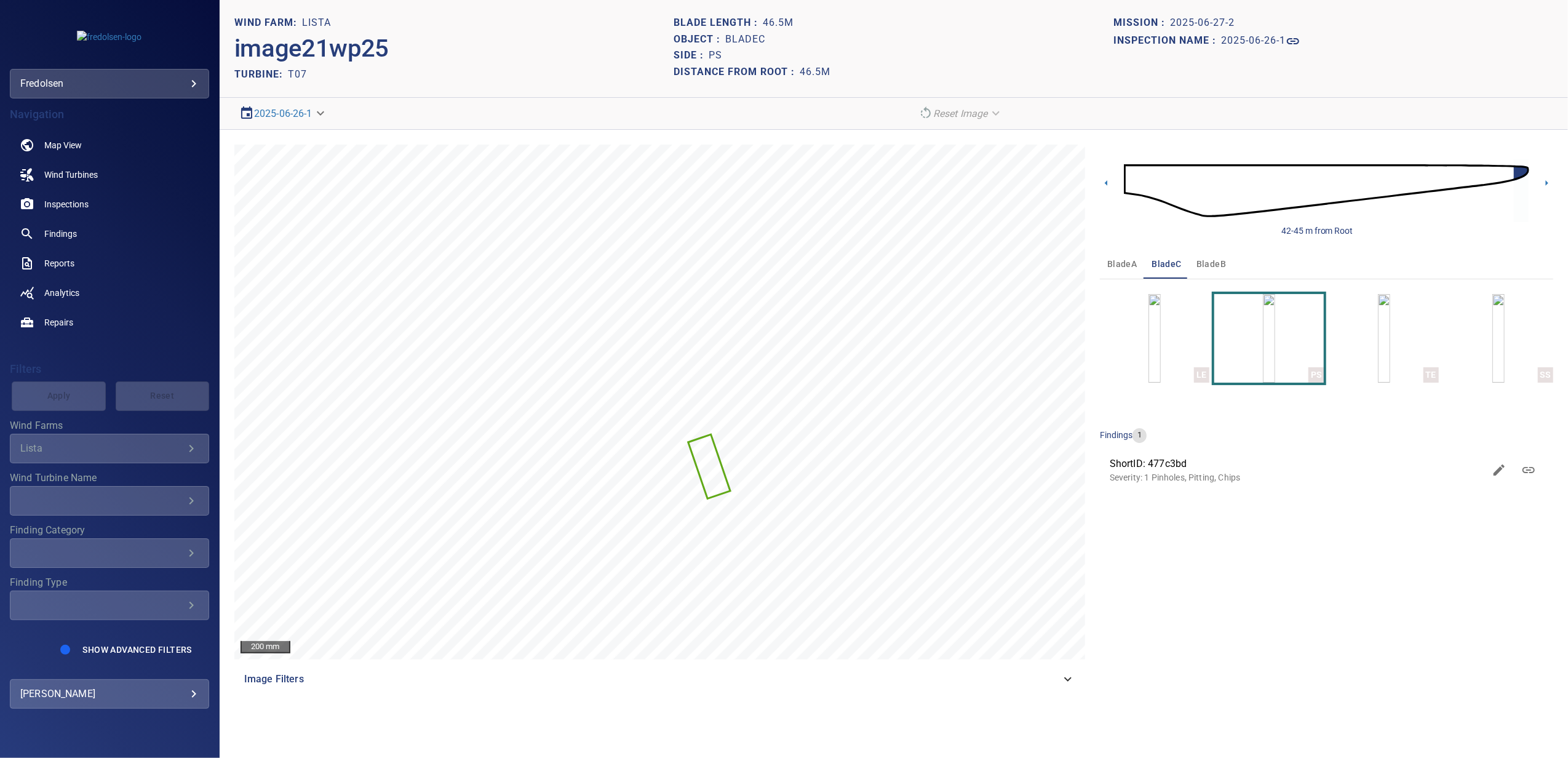
click at [1115, 264] on span "bladeA" at bounding box center [1122, 264] width 30 height 15
click at [1493, 353] on img "button" at bounding box center [1498, 338] width 12 height 89
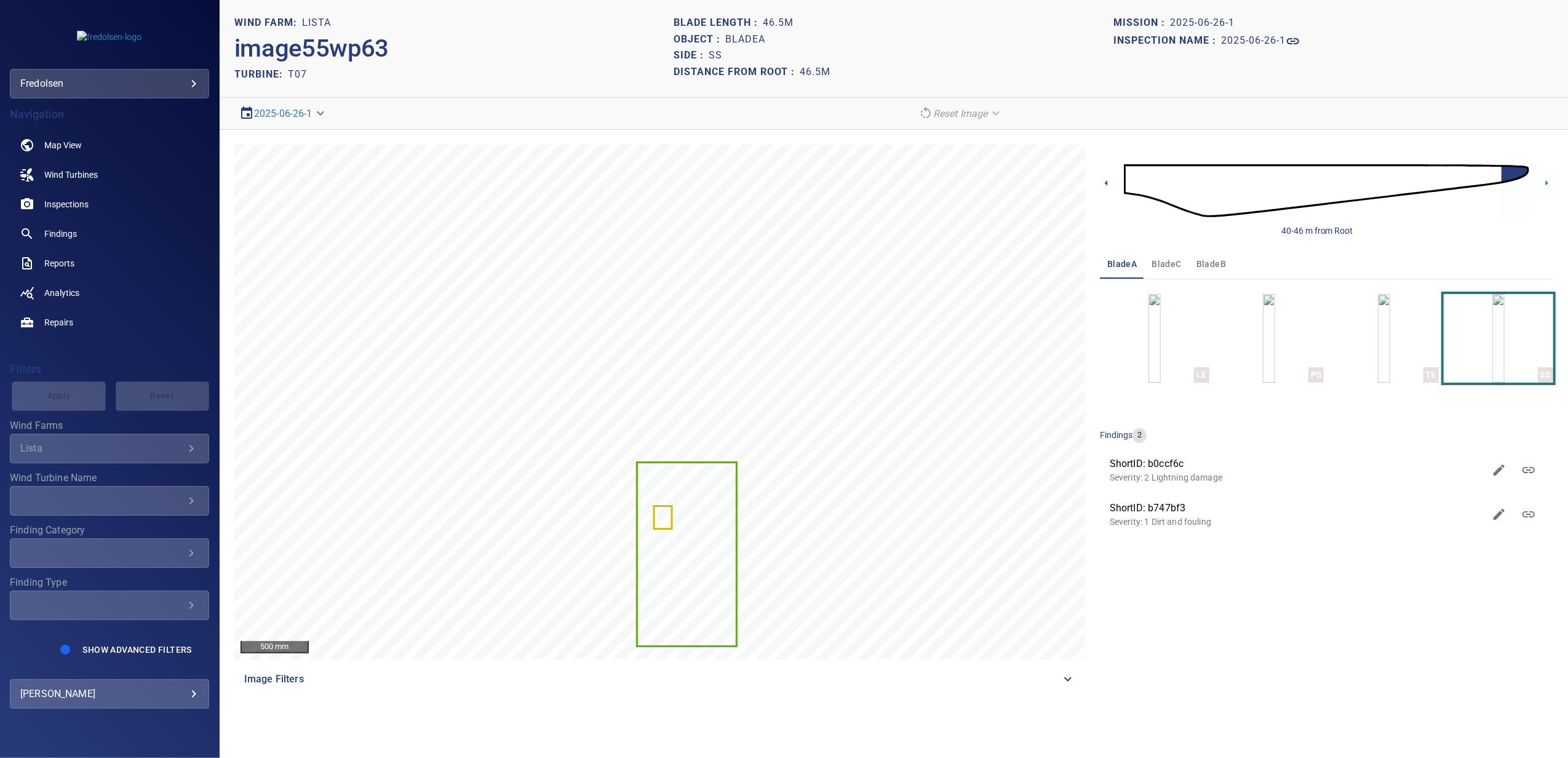
click at [1106, 185] on icon at bounding box center [1106, 184] width 13 height 13
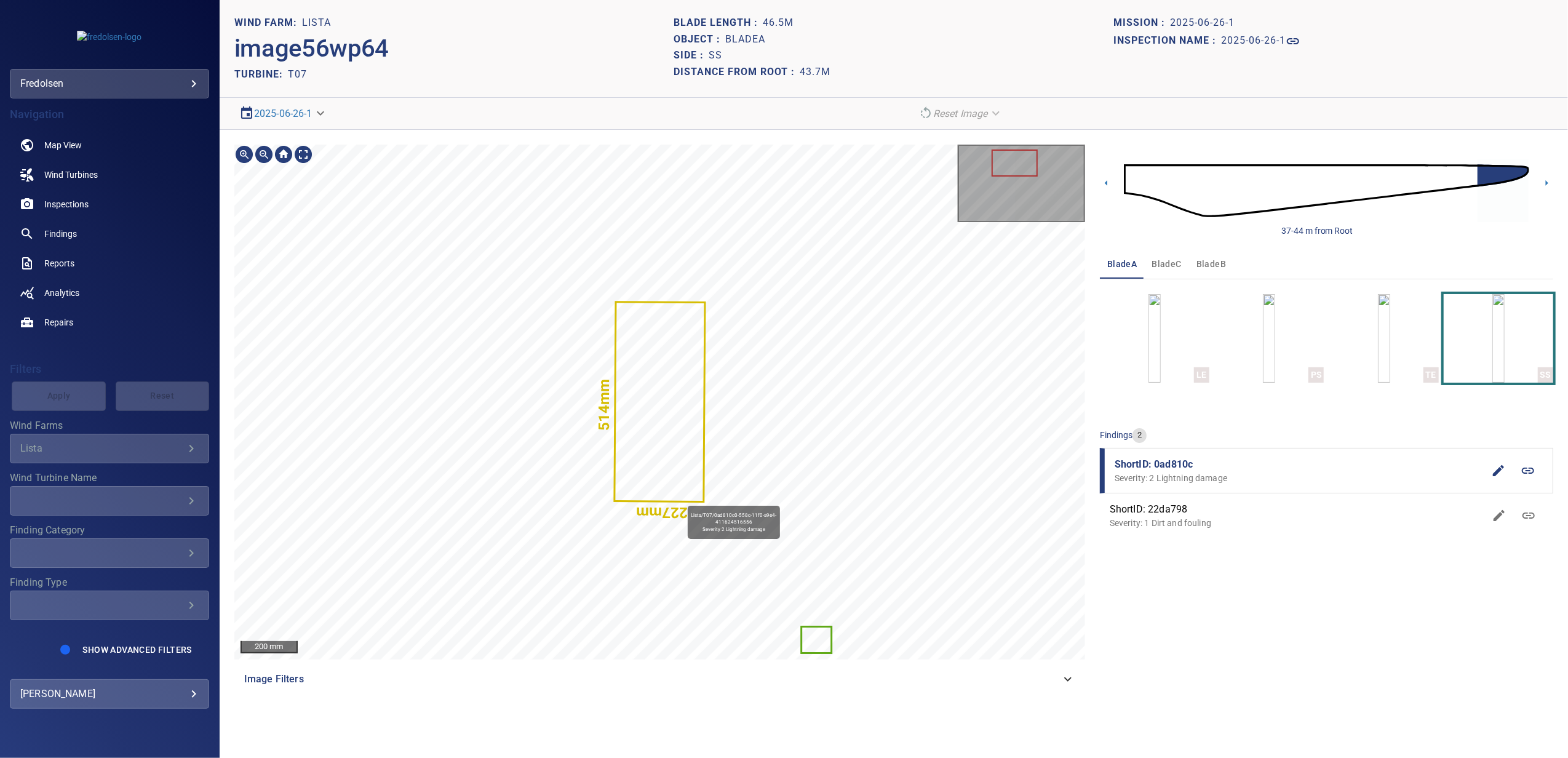
click at [682, 500] on icon at bounding box center [659, 401] width 89 height 198
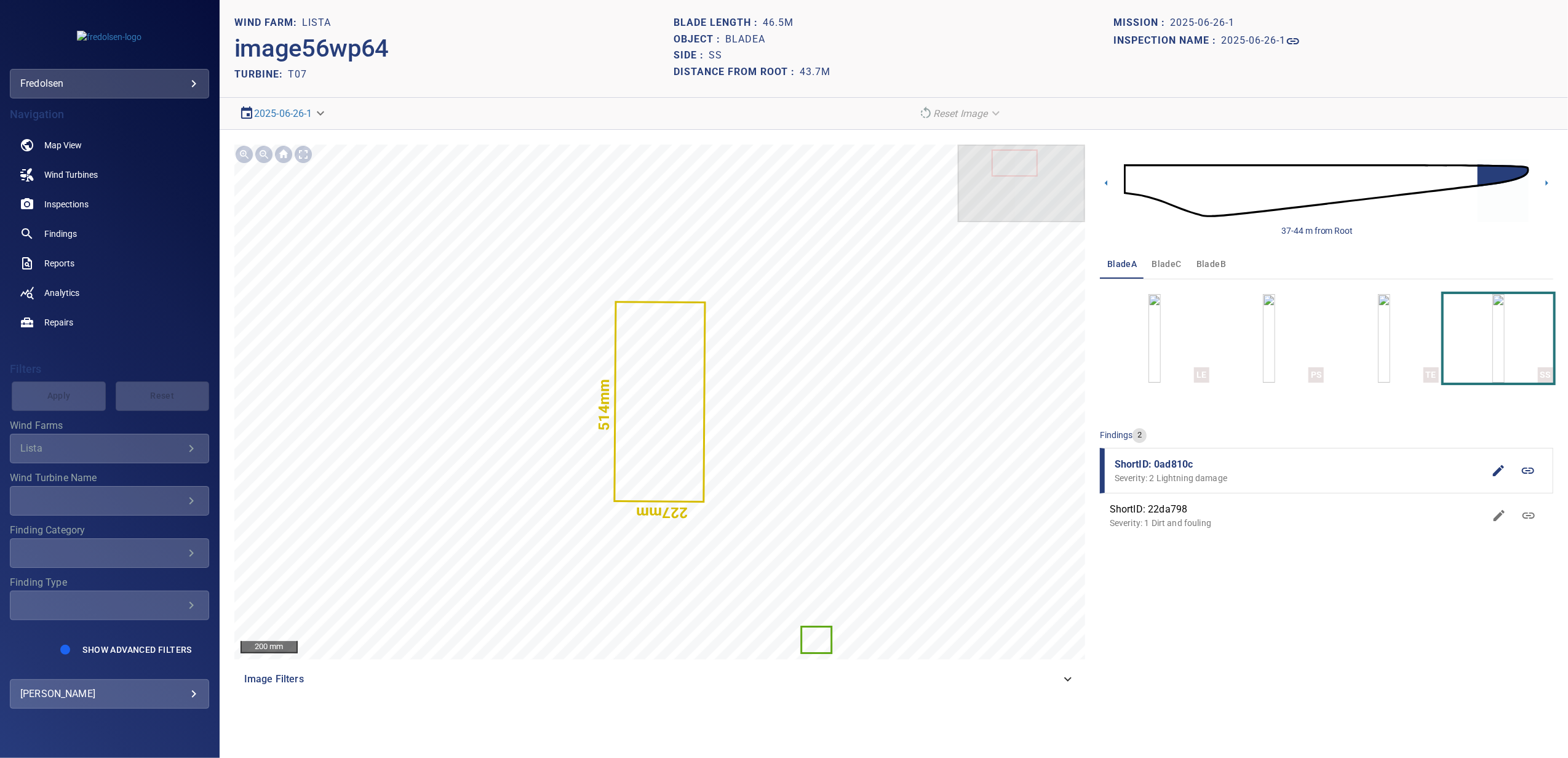
click at [1528, 471] on icon at bounding box center [1528, 470] width 14 height 14
